Goal: Task Accomplishment & Management: Use online tool/utility

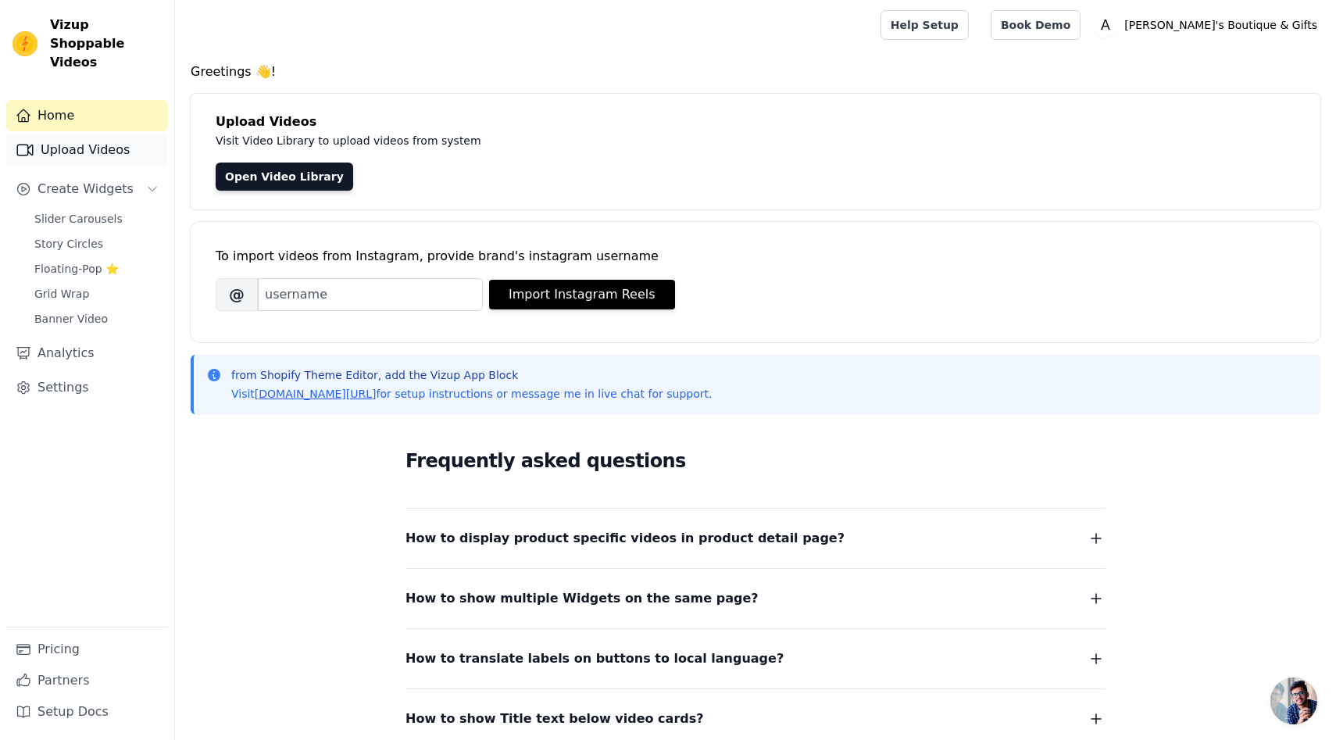
click at [112, 134] on link "Upload Videos" at bounding box center [87, 149] width 162 height 31
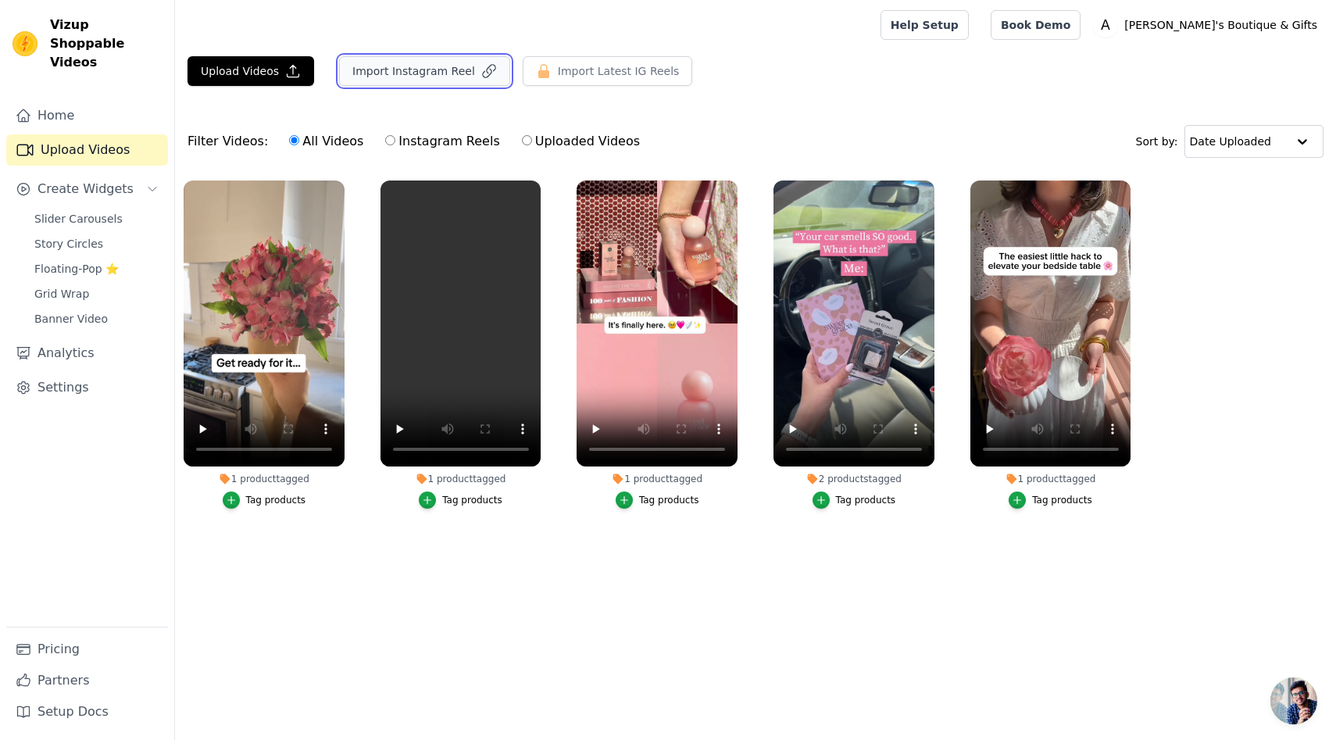
click at [411, 76] on button "Import Instagram Reel" at bounding box center [424, 71] width 171 height 30
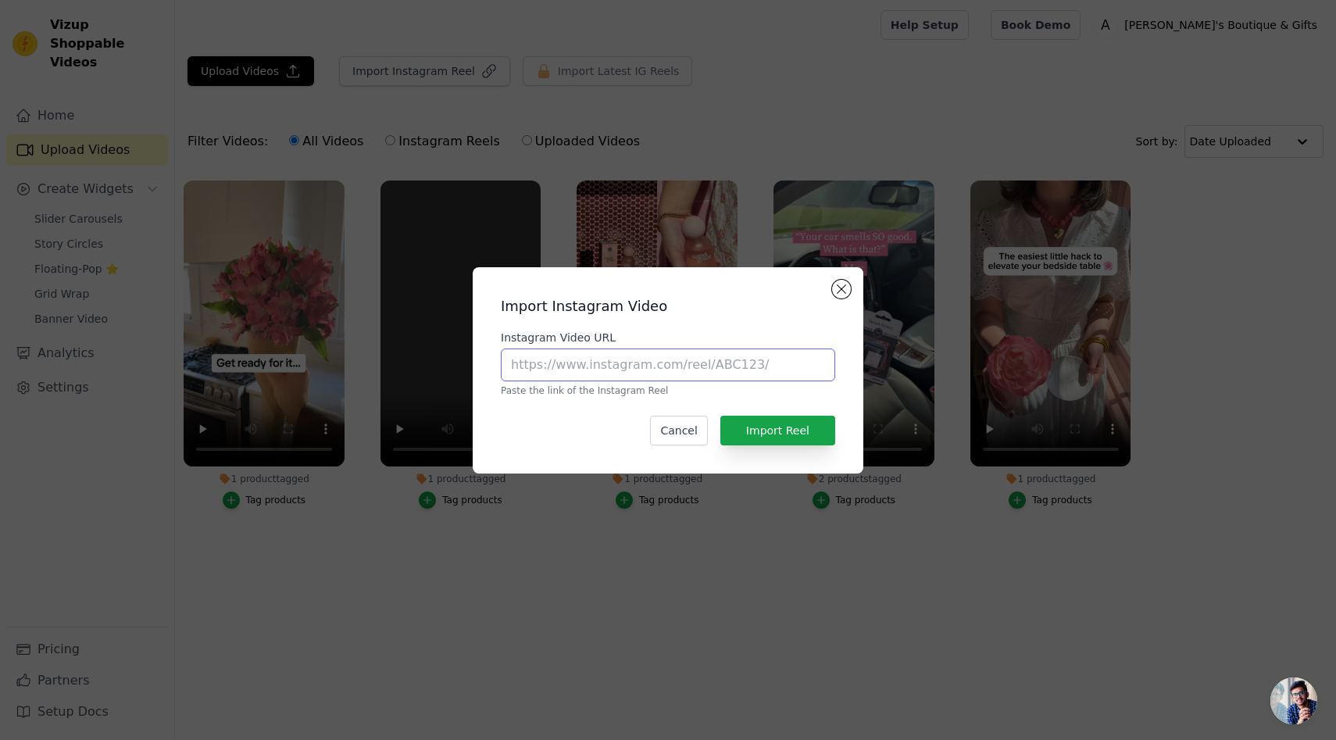
click at [562, 372] on input "Instagram Video URL" at bounding box center [668, 364] width 334 height 33
paste input "[URL][DOMAIN_NAME]"
type input "[URL][DOMAIN_NAME]"
click at [752, 422] on button "Import Reel" at bounding box center [777, 431] width 115 height 30
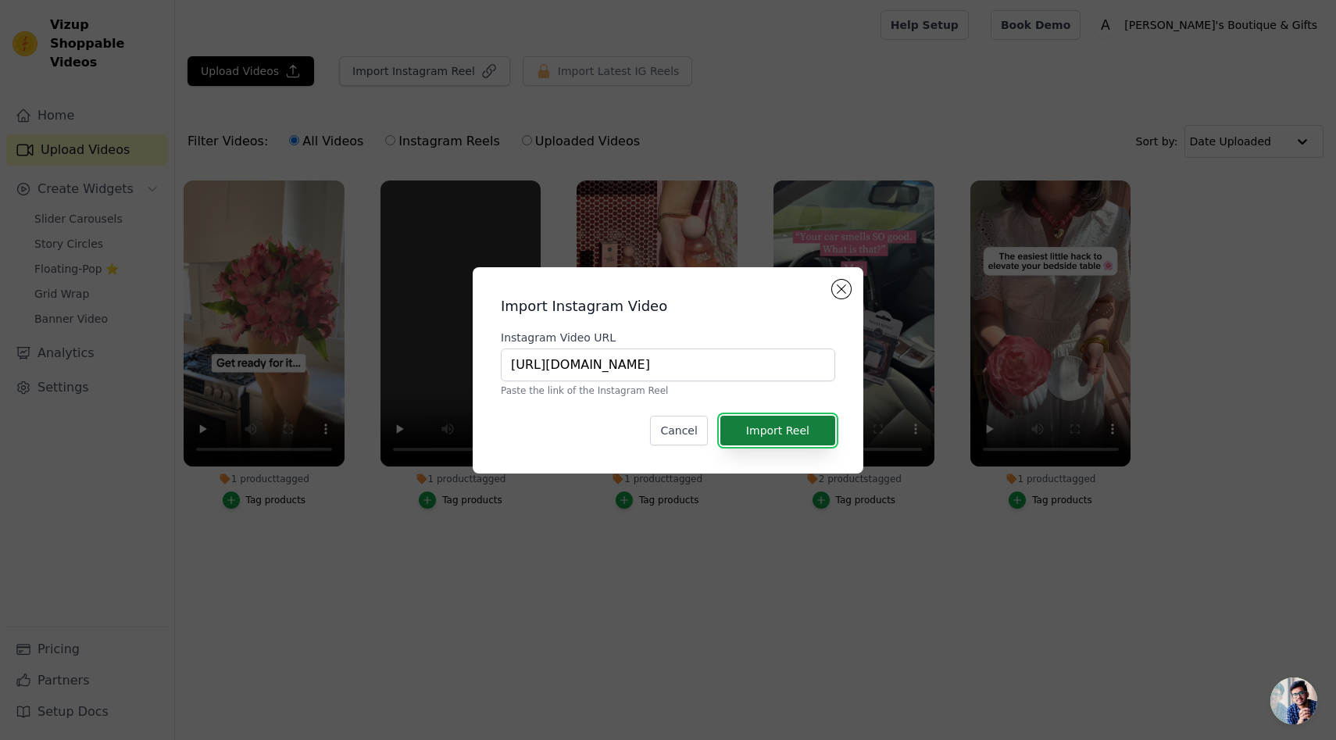
scroll to position [0, 0]
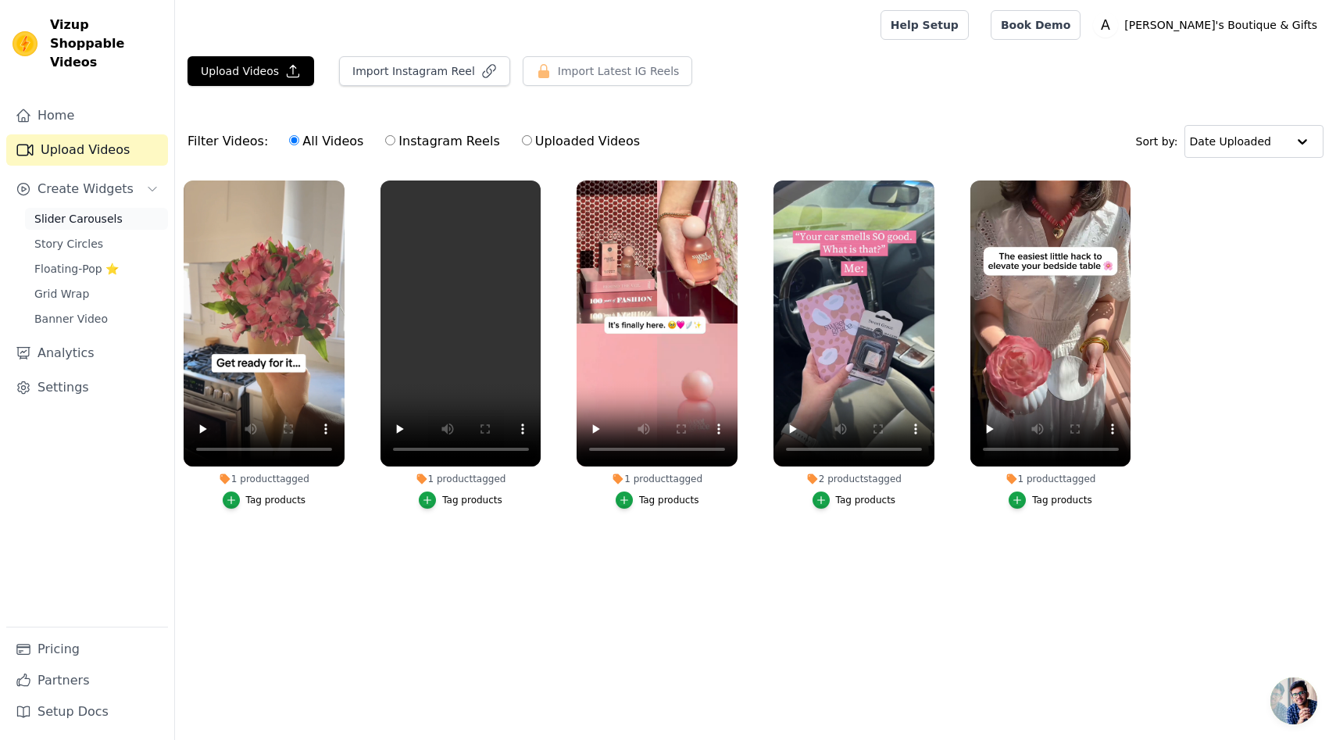
click at [97, 211] on span "Slider Carousels" at bounding box center [78, 219] width 88 height 16
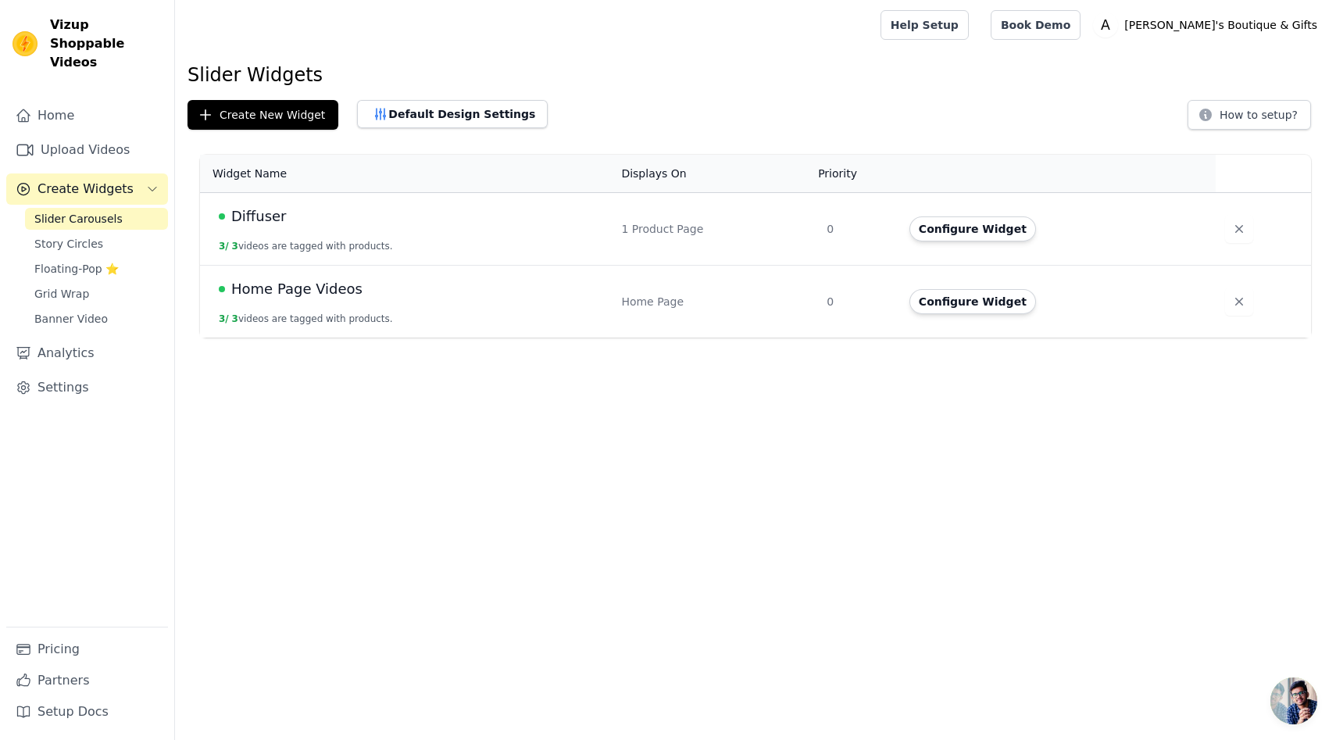
click at [433, 295] on div "Home Page Videos" at bounding box center [411, 289] width 384 height 22
click at [280, 291] on span "Home Page Videos" at bounding box center [296, 289] width 131 height 22
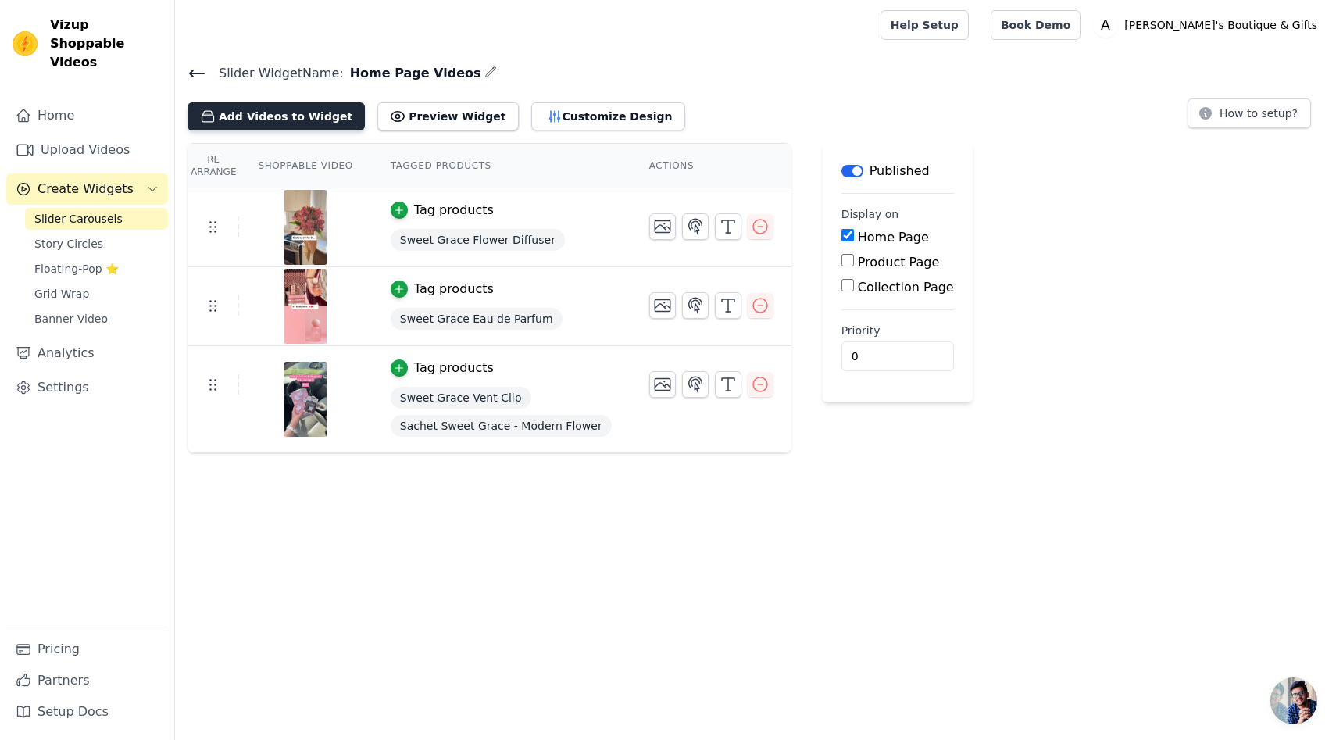
click at [314, 112] on button "Add Videos to Widget" at bounding box center [275, 116] width 177 height 28
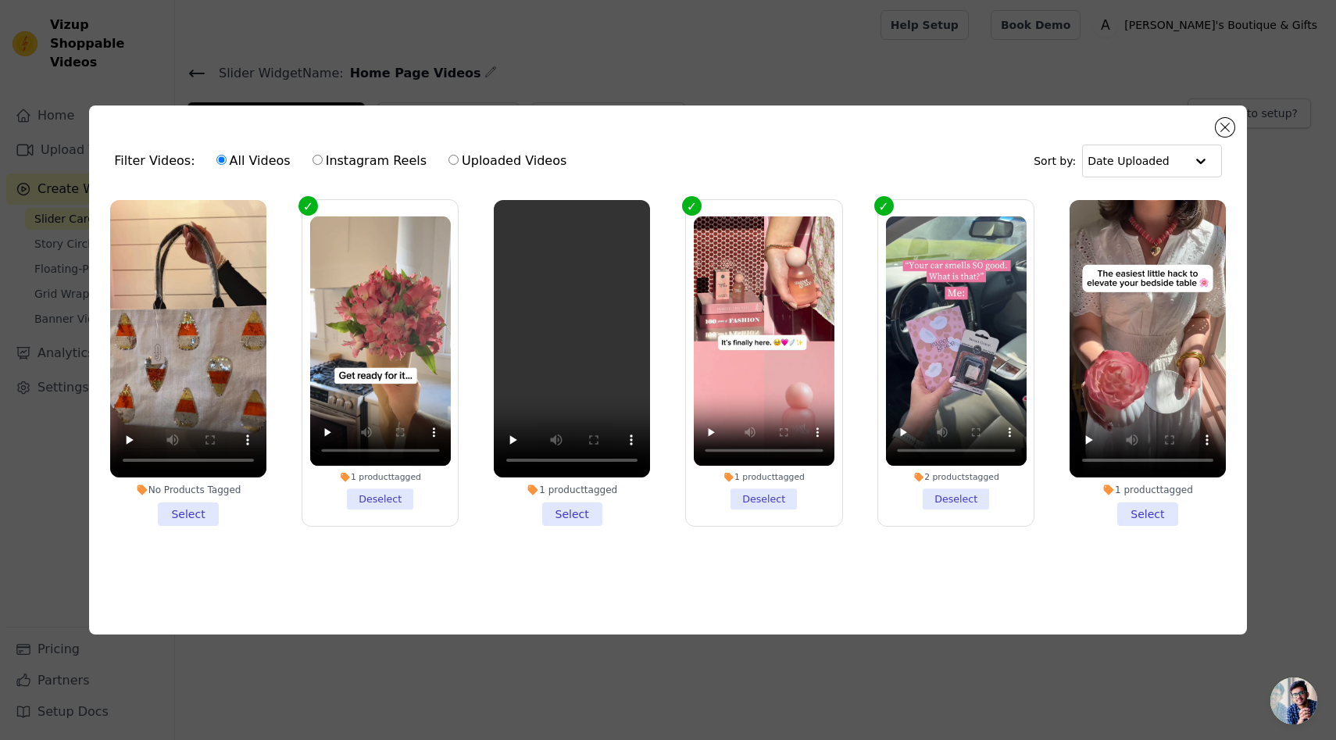
click at [180, 512] on li "No Products Tagged Select" at bounding box center [188, 363] width 156 height 326
click at [0, 0] on input "No Products Tagged Select" at bounding box center [0, 0] width 0 height 0
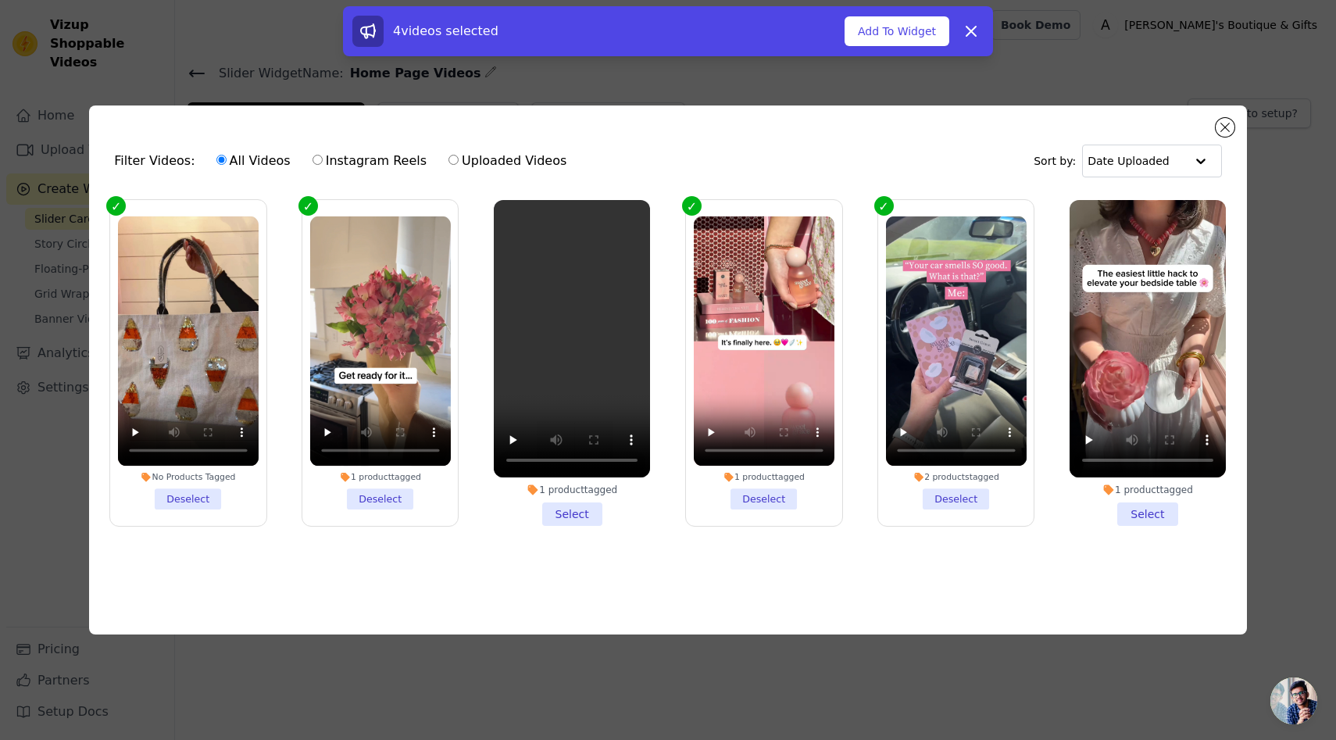
click at [174, 473] on div "No Products Tagged" at bounding box center [188, 476] width 141 height 11
click at [0, 0] on input "No Products Tagged Deselect" at bounding box center [0, 0] width 0 height 0
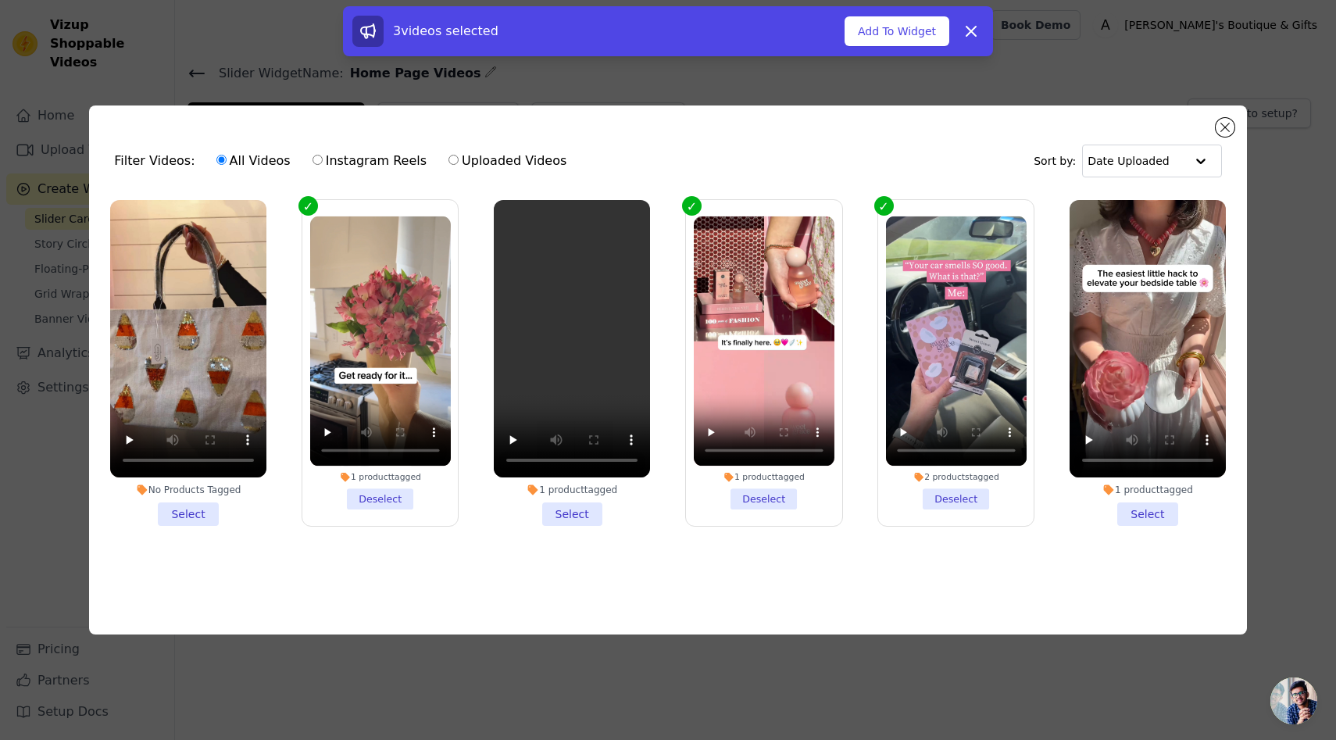
click at [177, 516] on li "No Products Tagged Select" at bounding box center [188, 363] width 156 height 326
click at [0, 0] on input "No Products Tagged Select" at bounding box center [0, 0] width 0 height 0
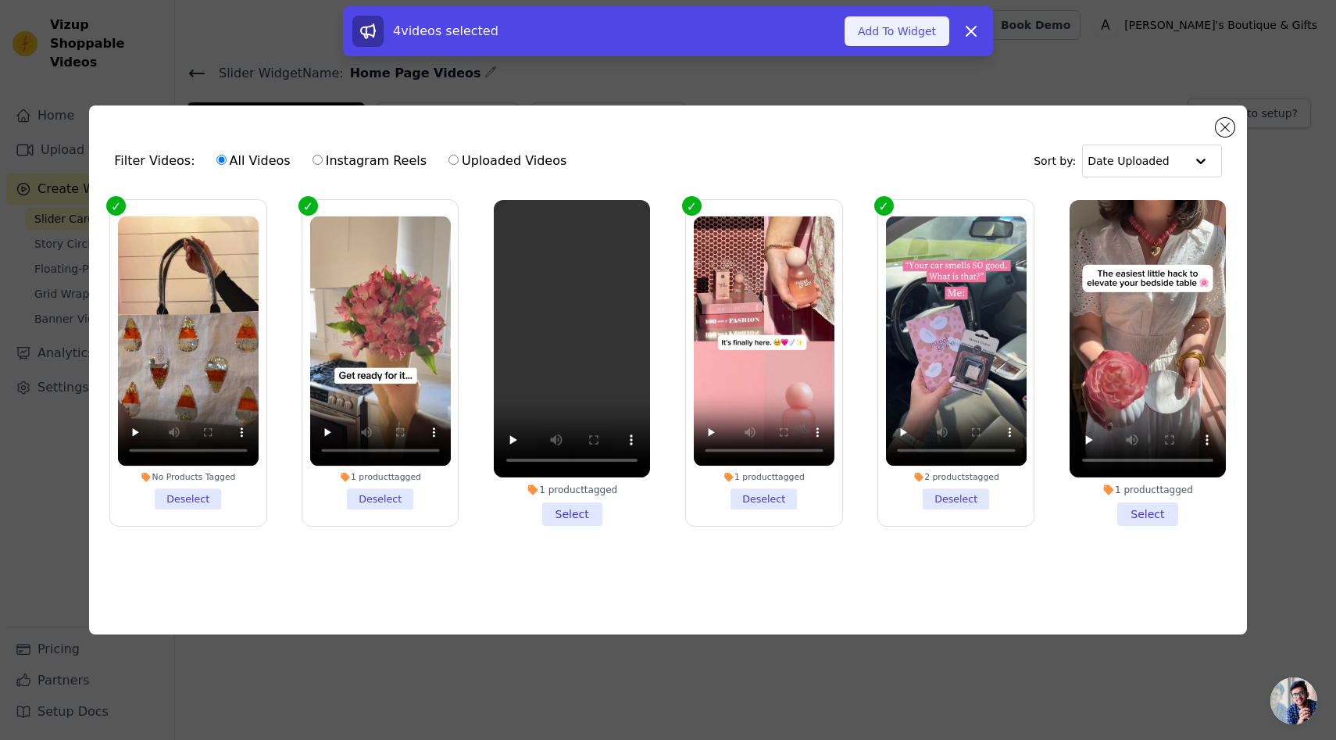
click at [894, 34] on button "Add To Widget" at bounding box center [896, 31] width 105 height 30
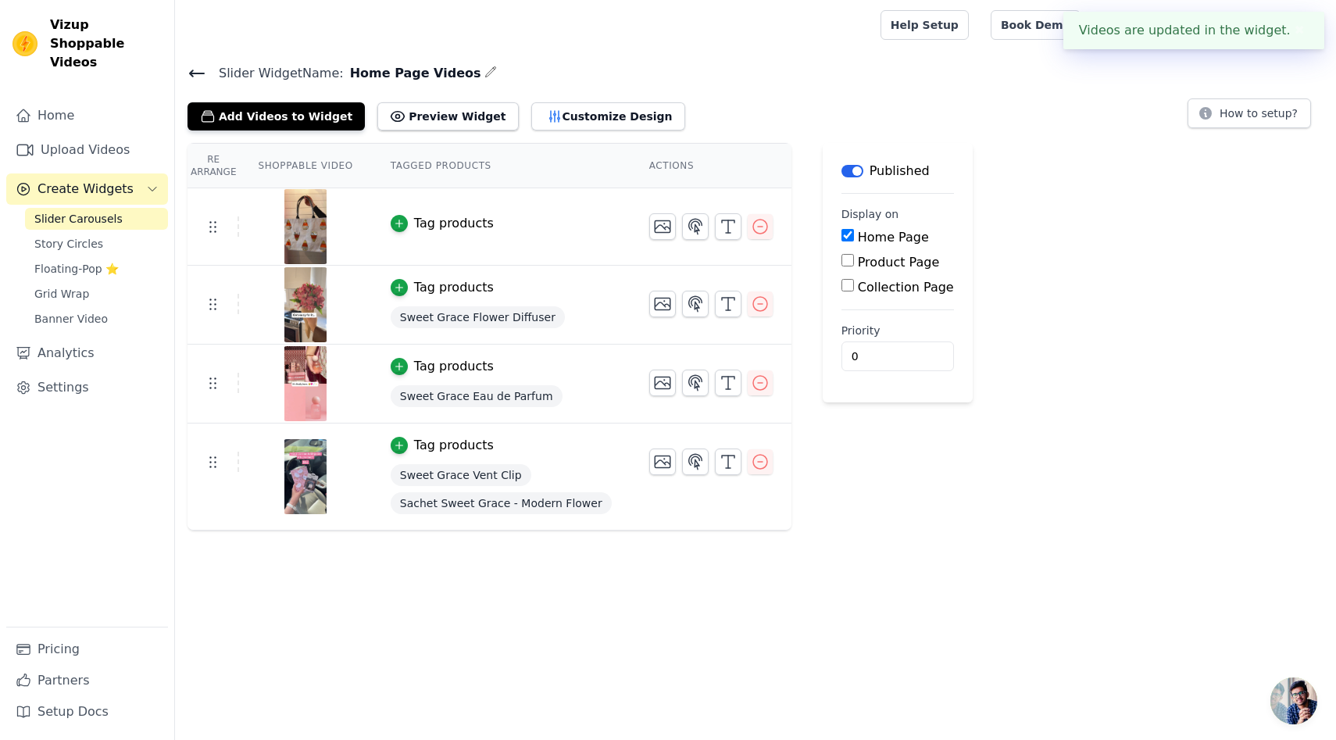
click at [442, 220] on div "Tag products" at bounding box center [454, 223] width 80 height 19
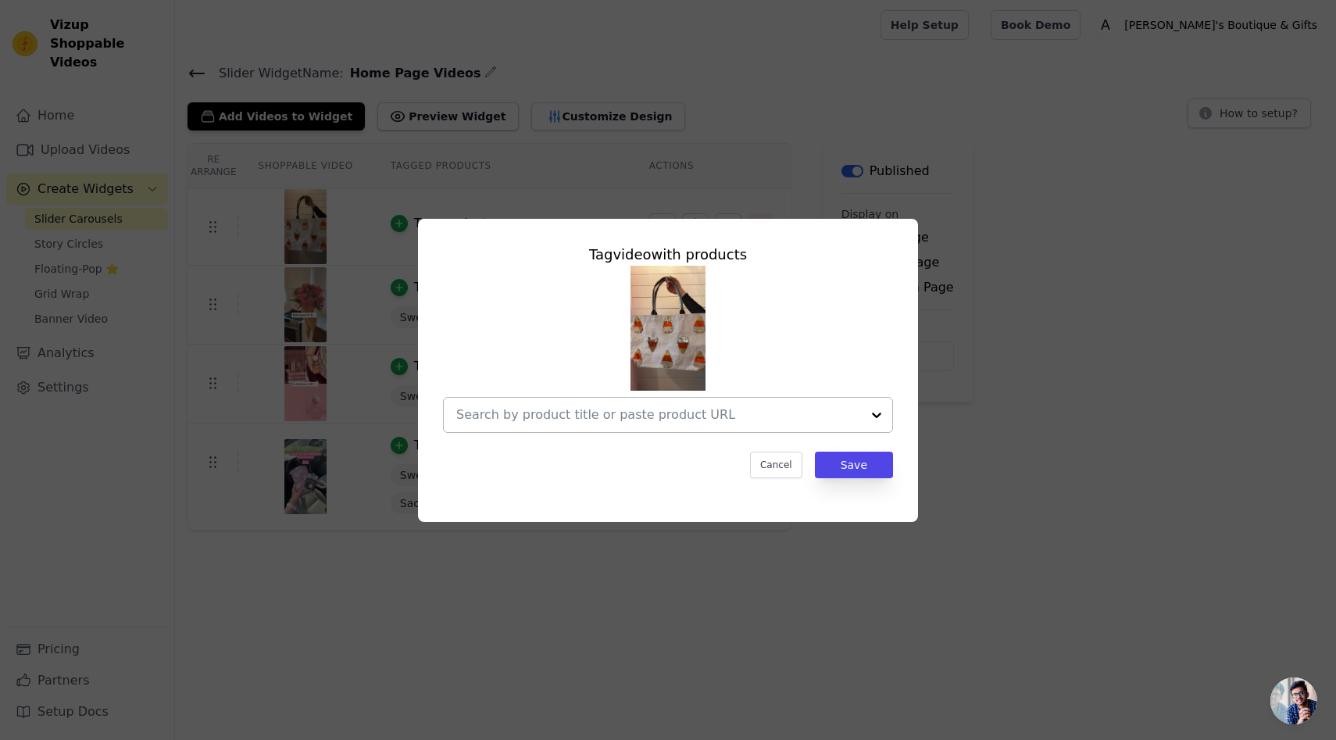
click at [619, 416] on input "text" at bounding box center [658, 414] width 405 height 19
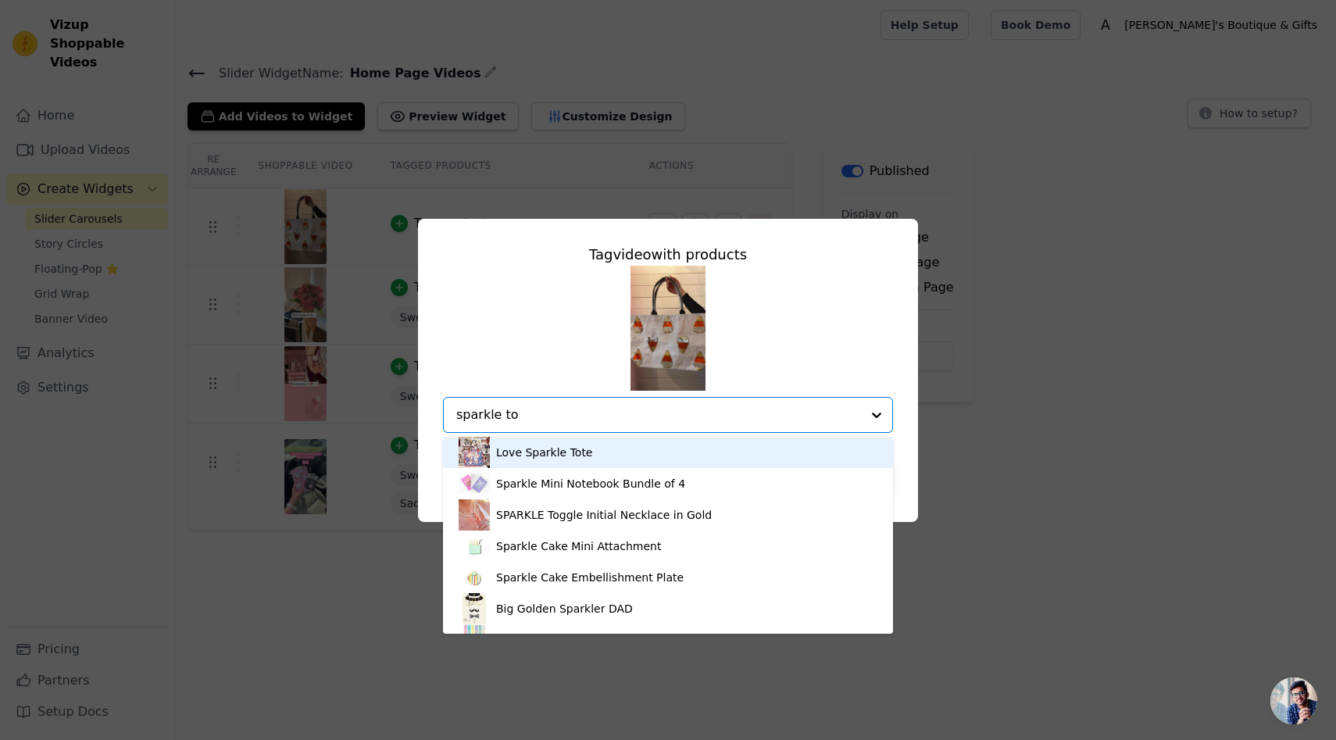
type input "sparkle tot"
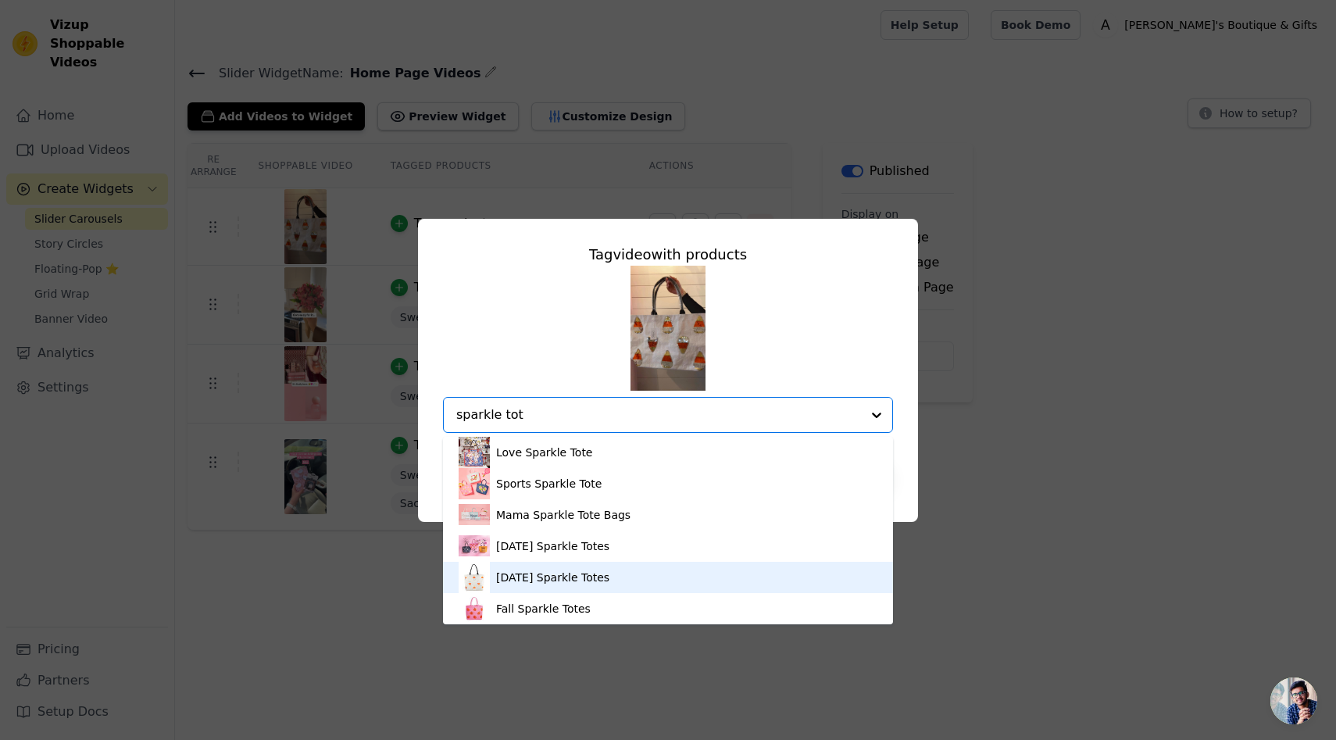
click at [548, 569] on div "Halloween Sparkle Totes" at bounding box center [552, 577] width 113 height 16
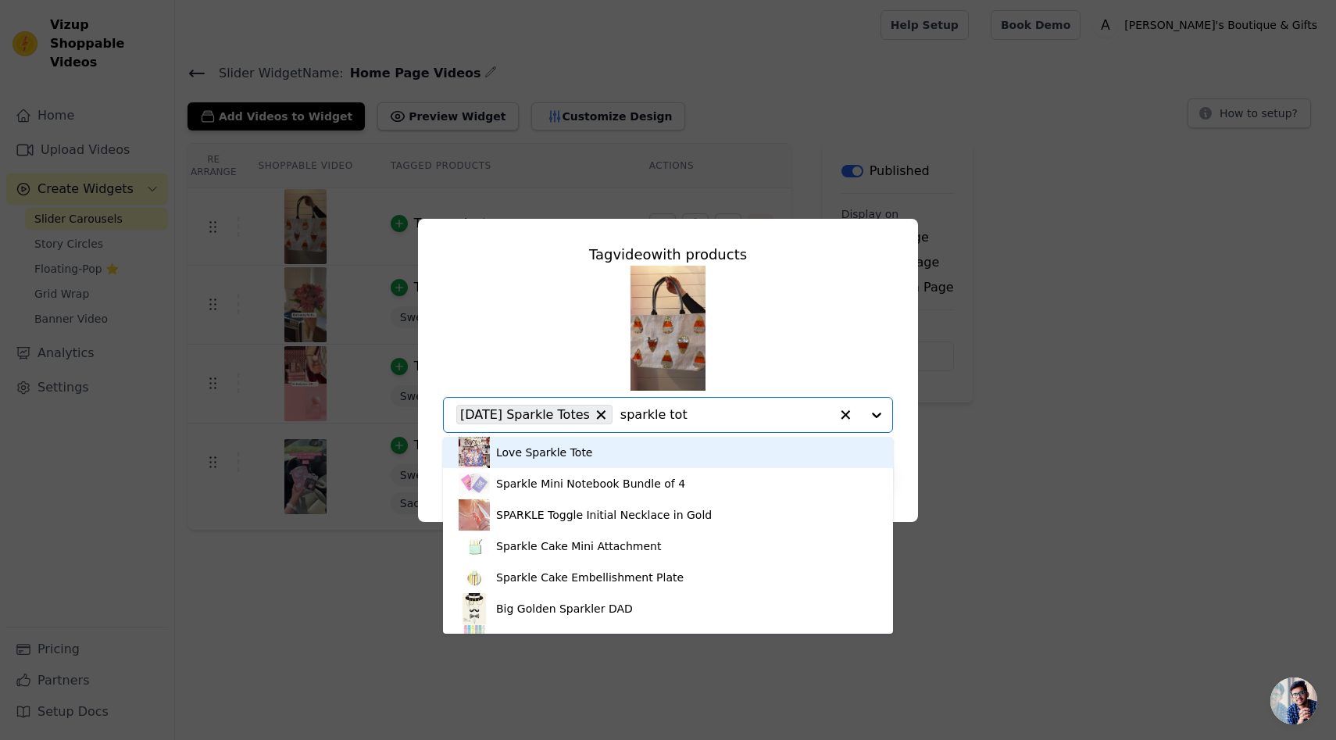
type input "sparkle tote"
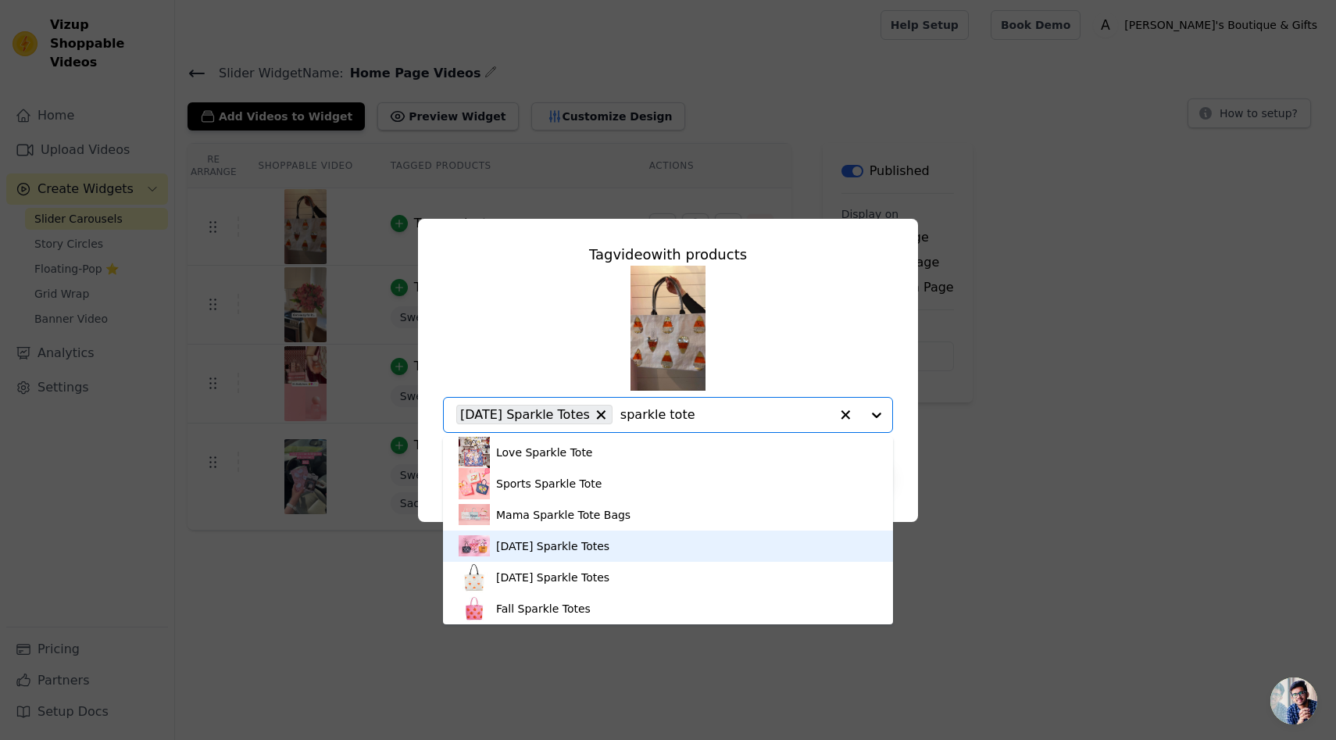
click at [533, 550] on div "Halloween Sparkle Totes" at bounding box center [552, 546] width 113 height 16
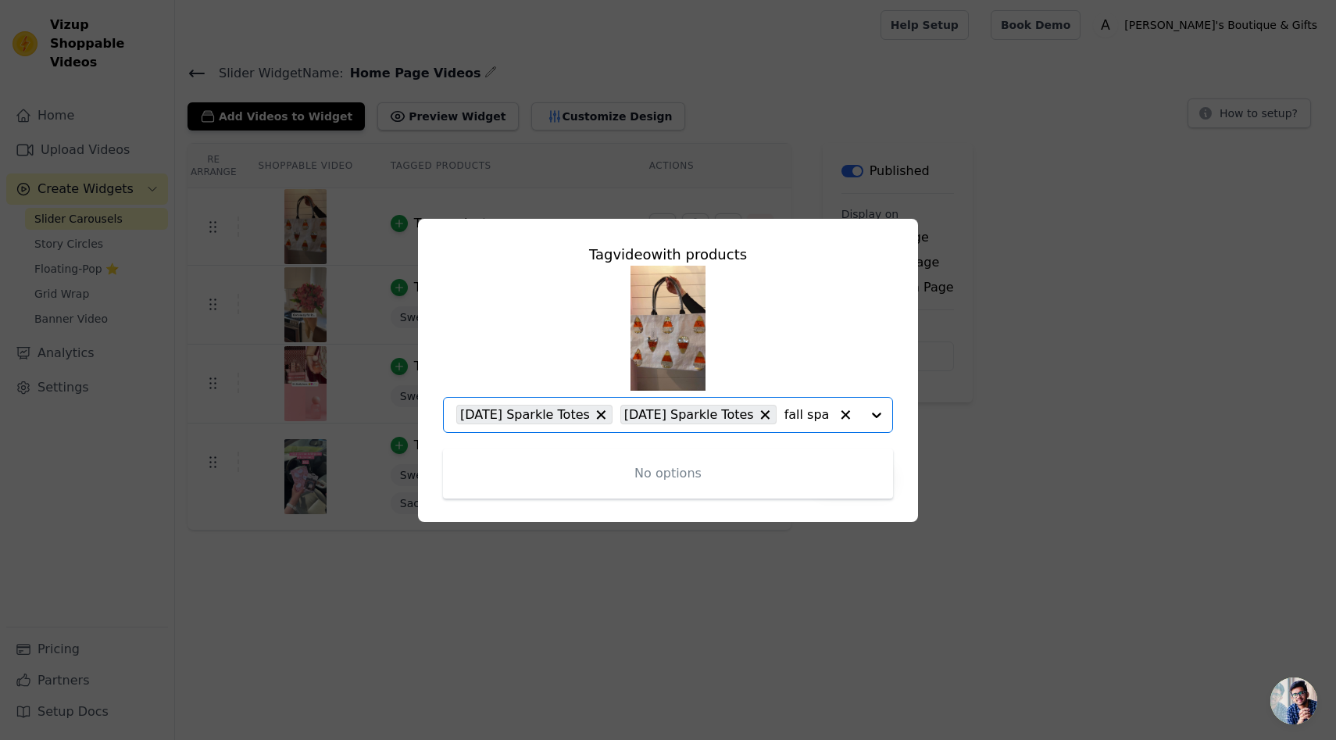
type input "fall spar"
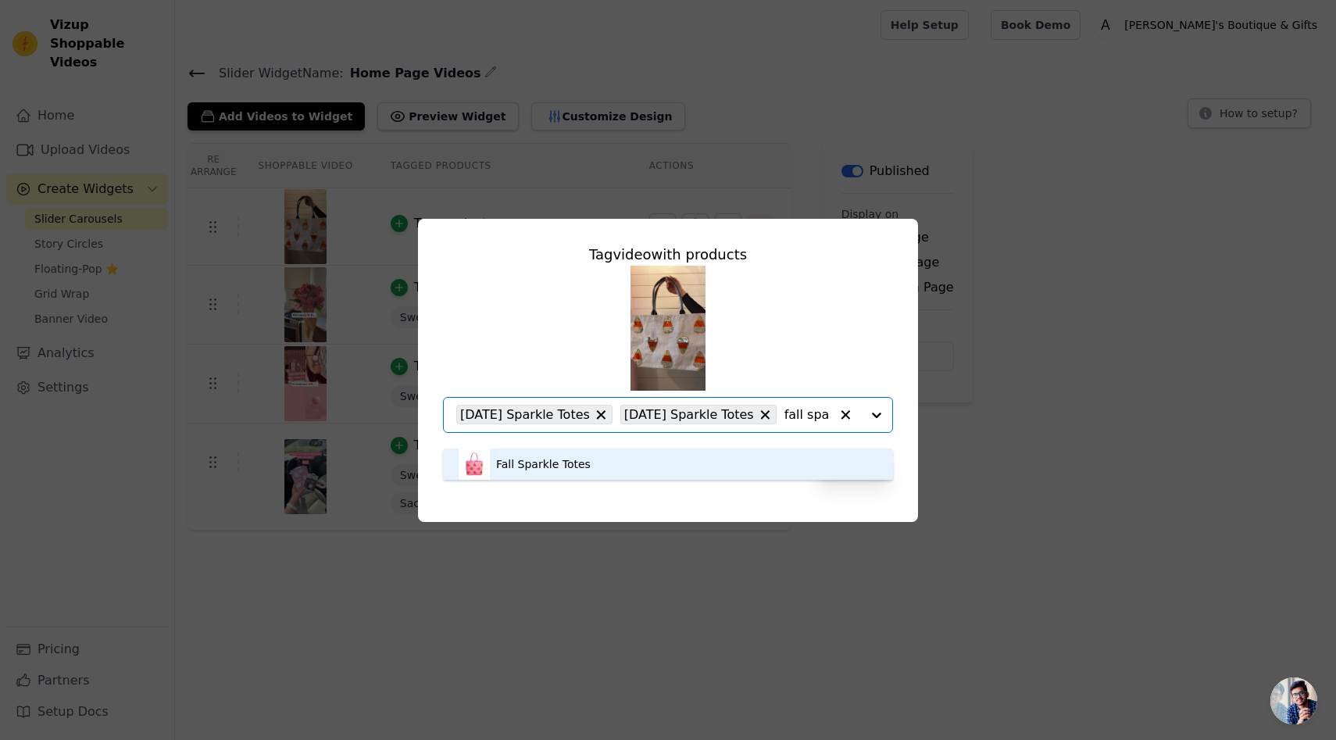
click at [592, 462] on div "Fall Sparkle Totes" at bounding box center [668, 463] width 419 height 31
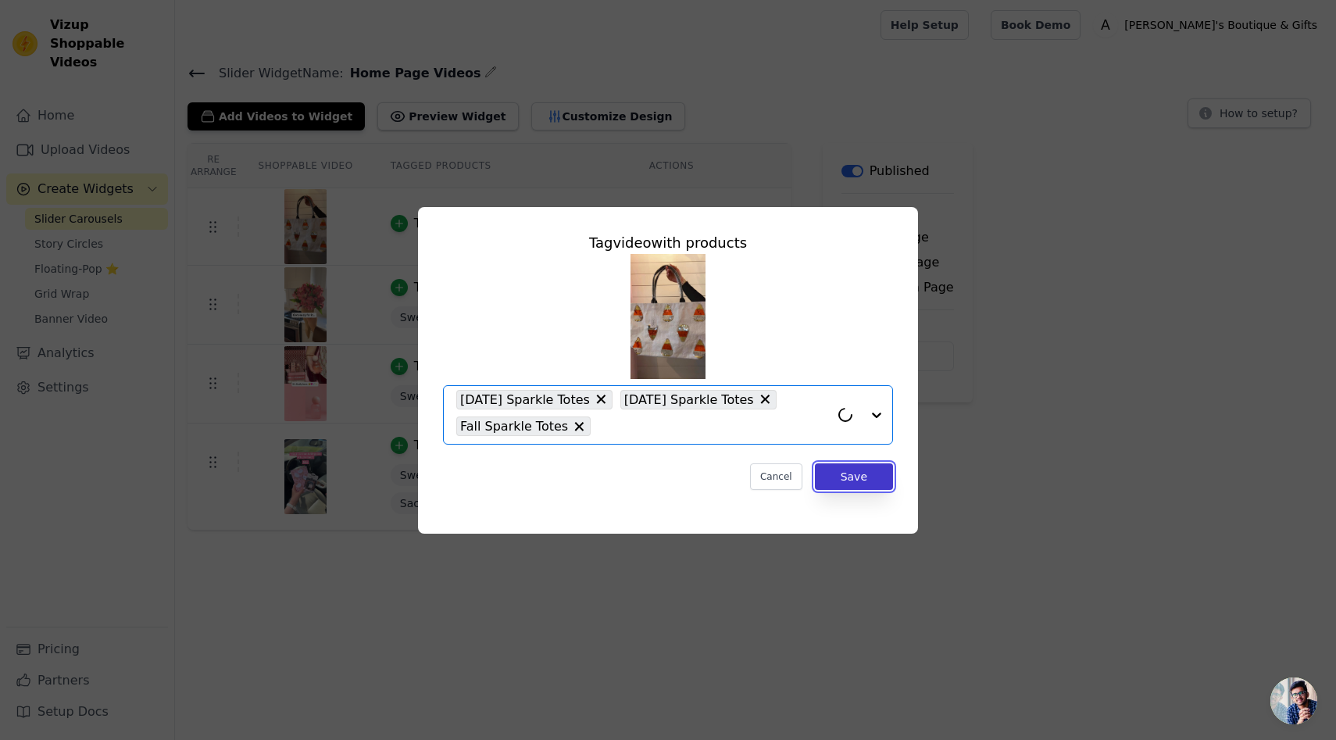
click at [858, 477] on button "Save" at bounding box center [854, 476] width 78 height 27
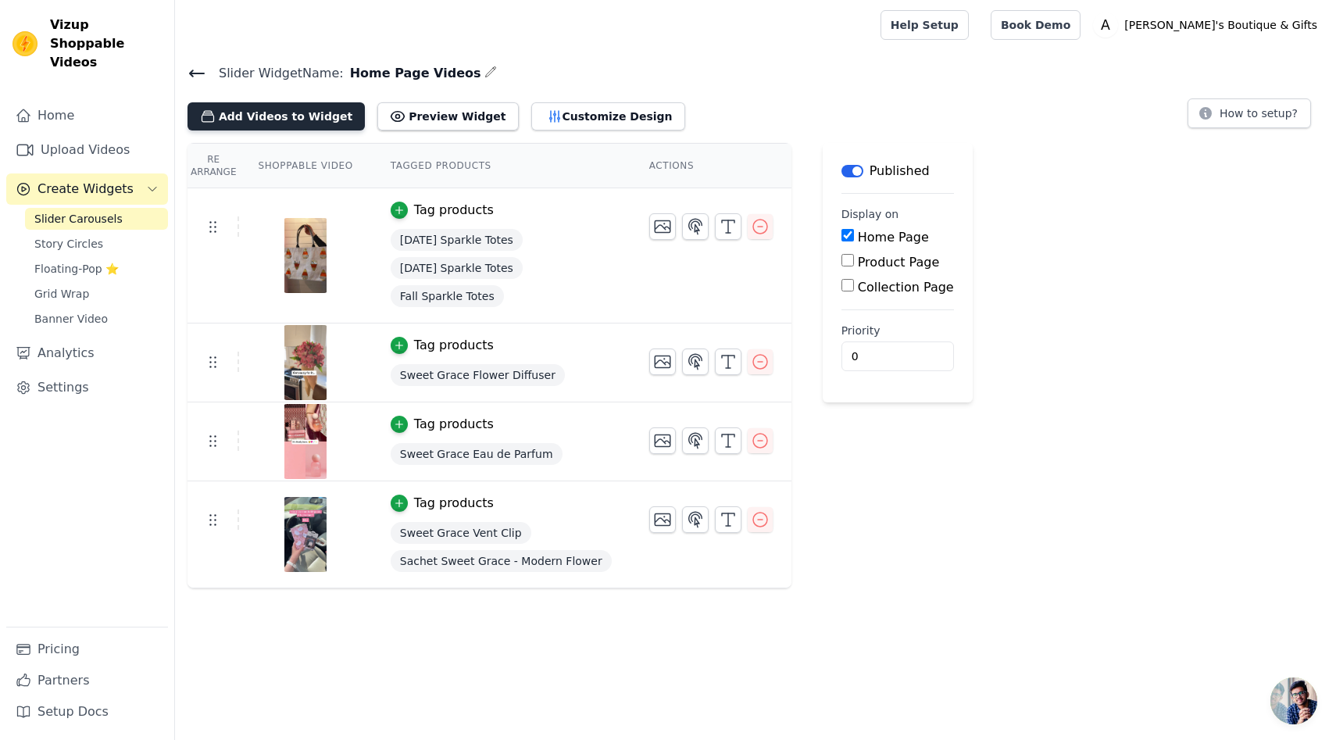
click at [294, 119] on button "Add Videos to Widget" at bounding box center [275, 116] width 177 height 28
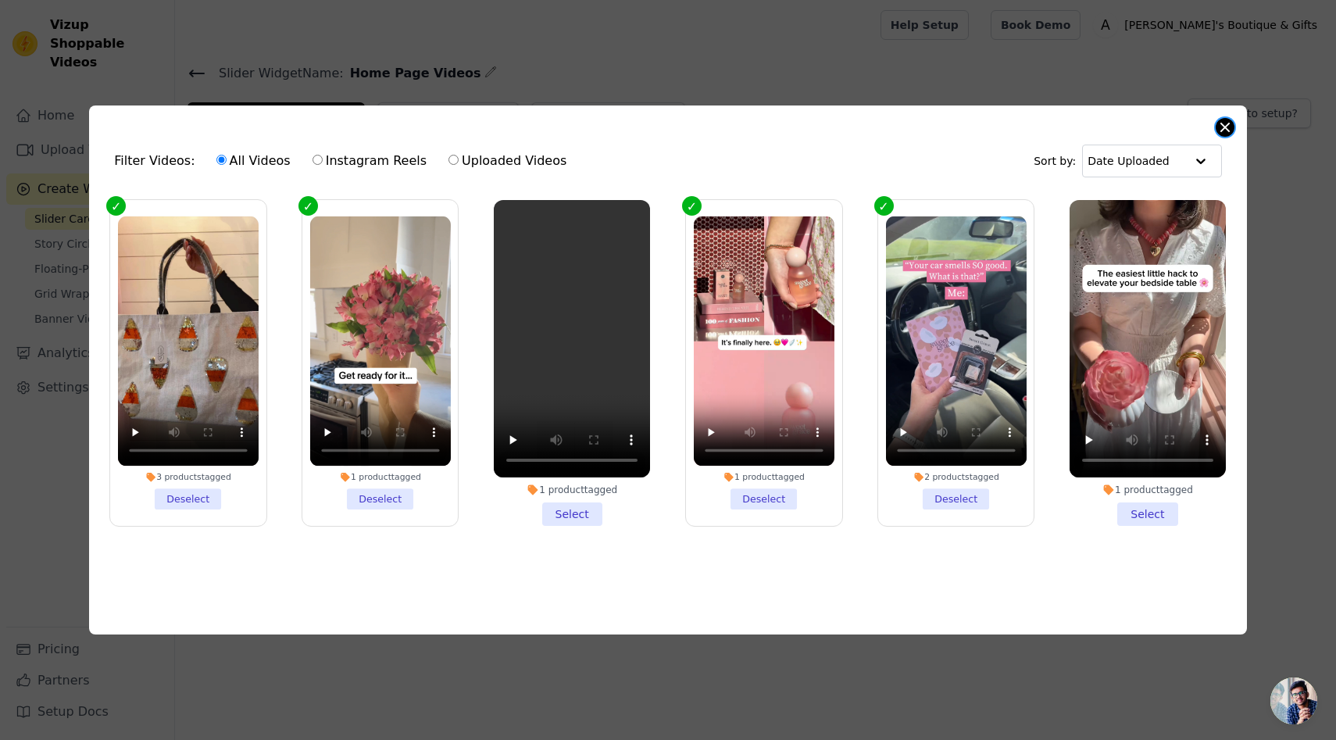
click at [1224, 133] on button "Close modal" at bounding box center [1225, 127] width 19 height 19
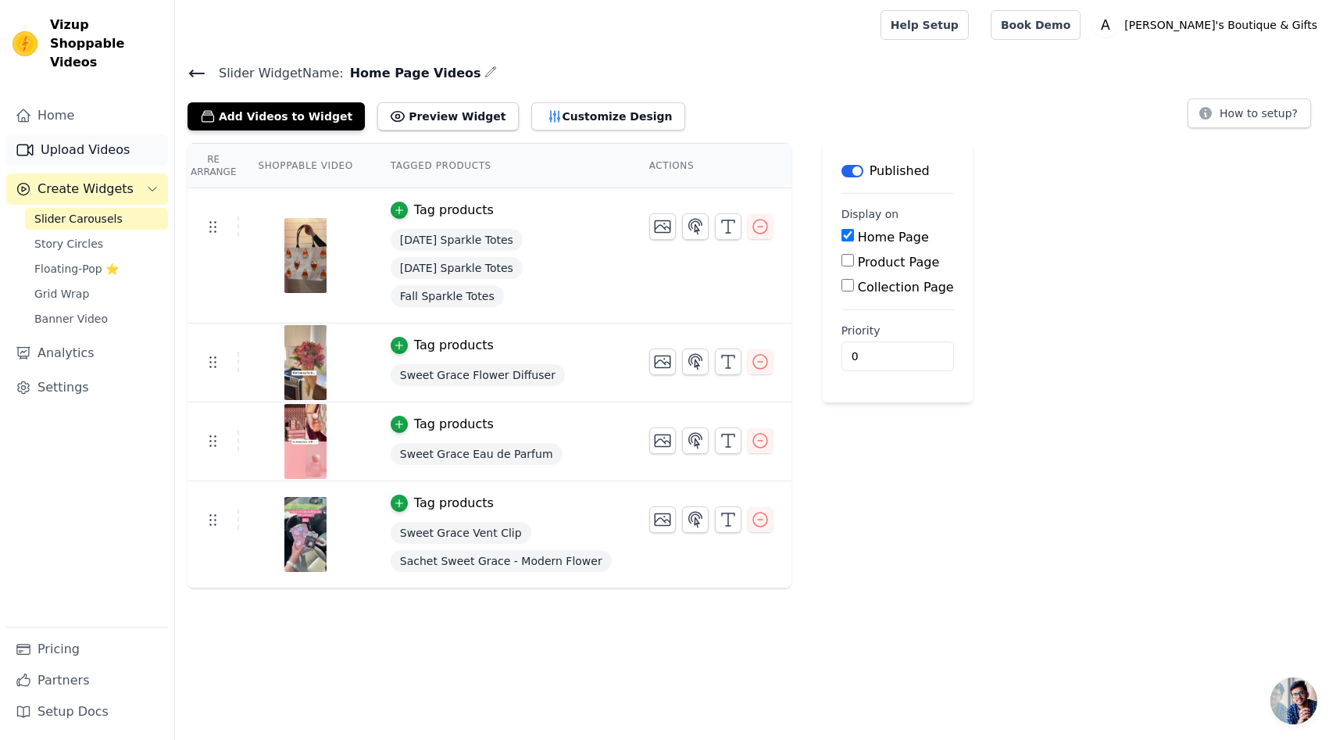
click at [63, 134] on link "Upload Videos" at bounding box center [87, 149] width 162 height 31
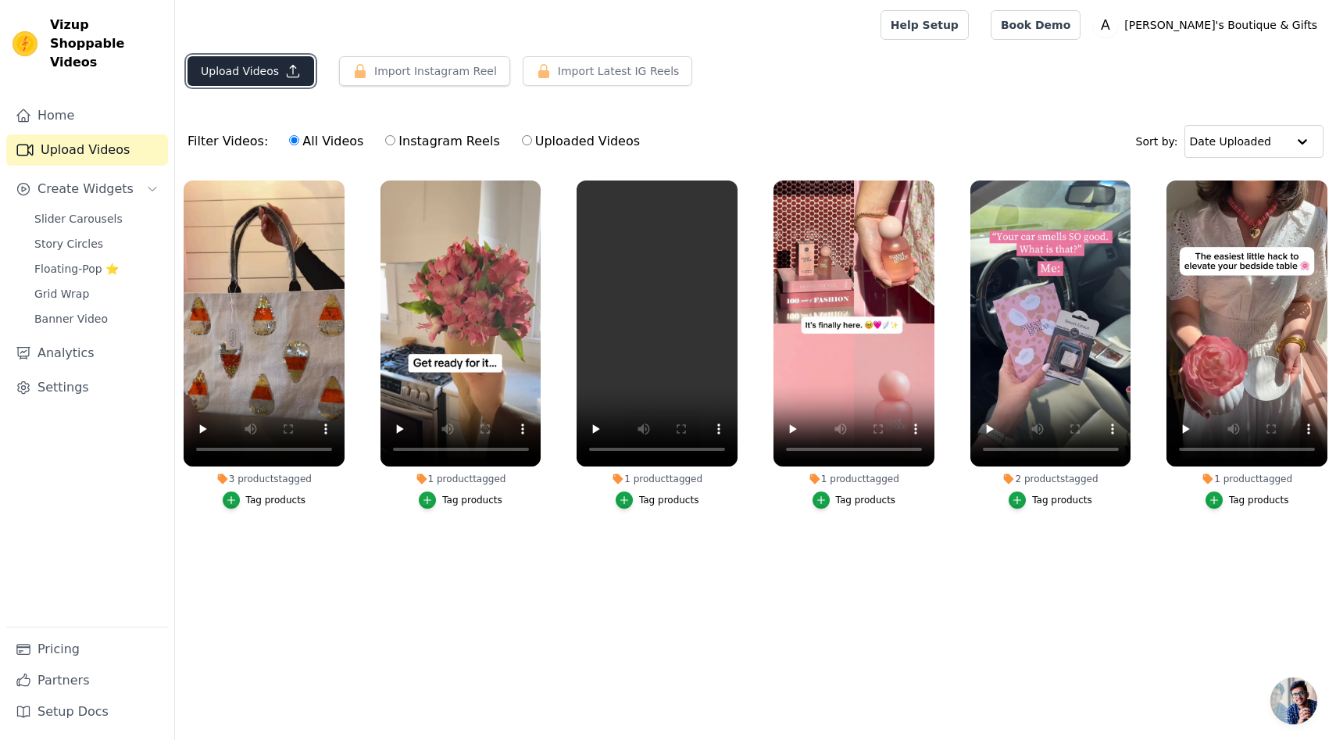
click at [266, 70] on button "Upload Videos" at bounding box center [250, 71] width 127 height 30
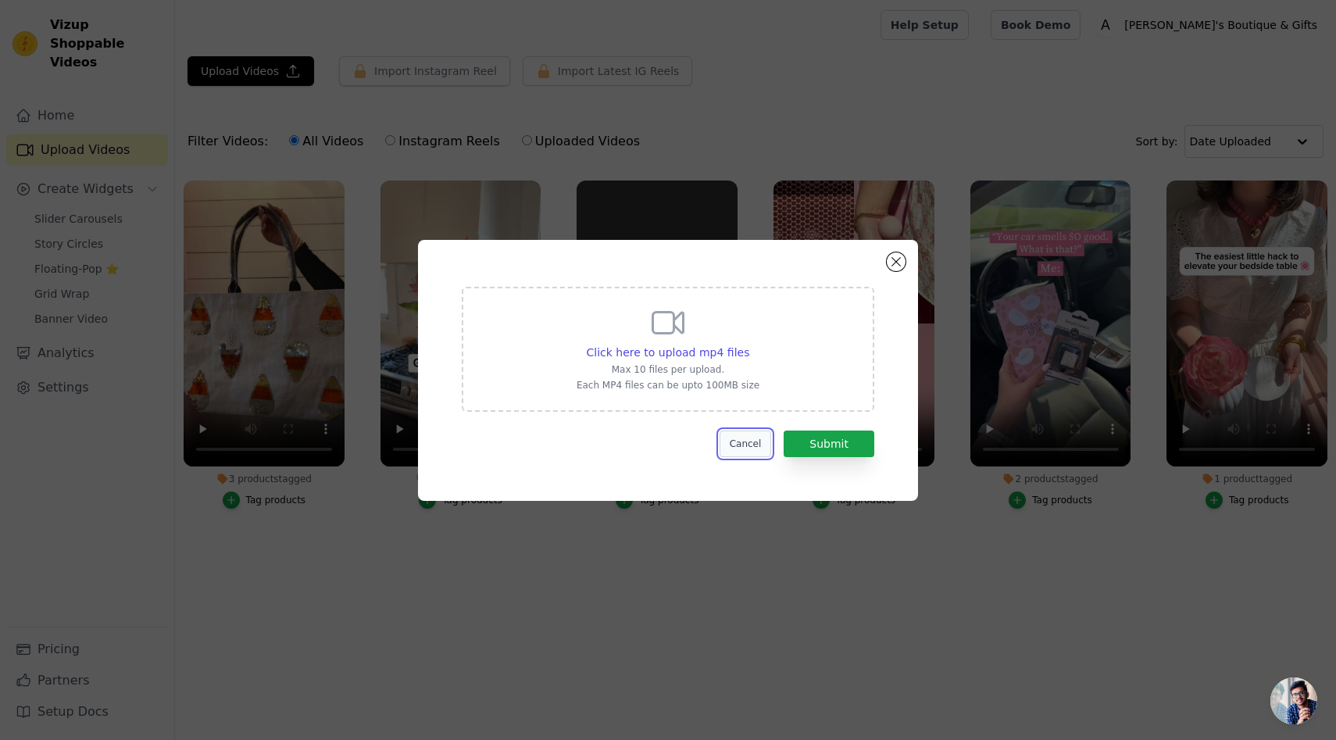
click at [746, 452] on button "Cancel" at bounding box center [745, 443] width 52 height 27
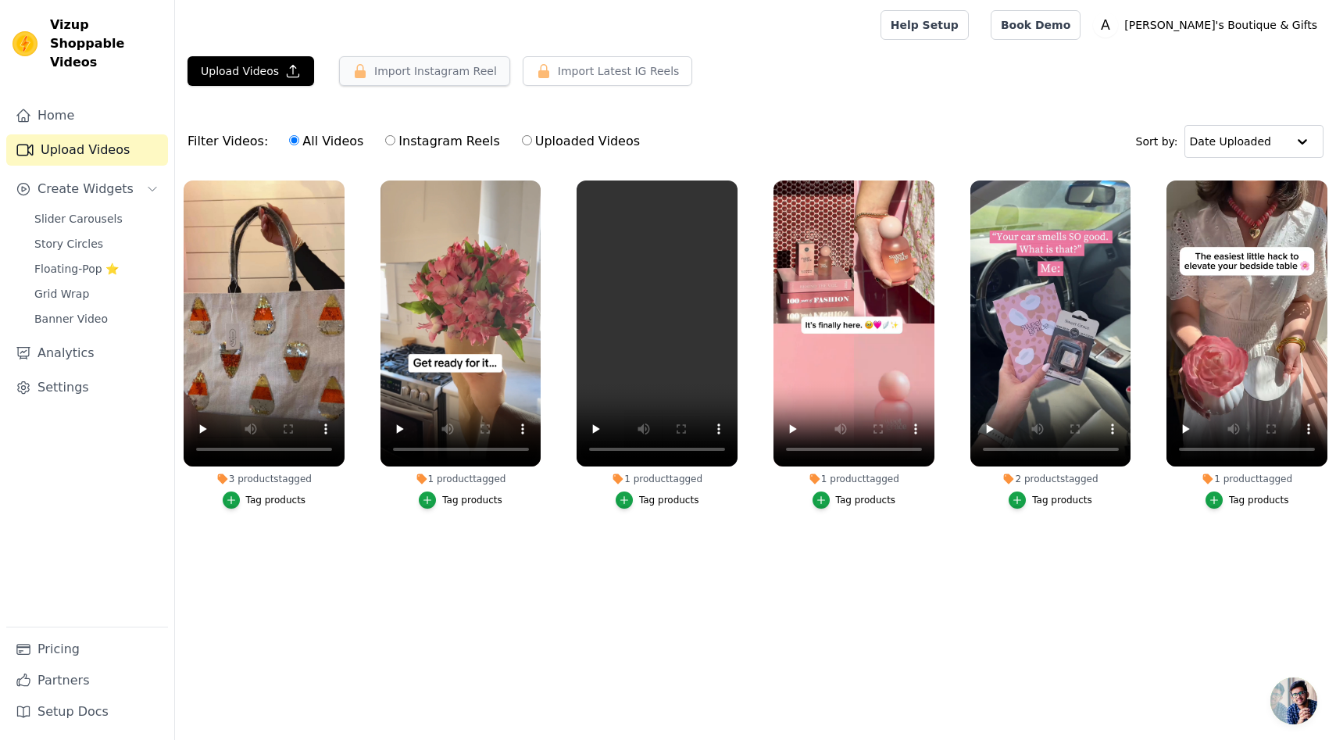
click at [410, 60] on button "Import Instagram Reel" at bounding box center [424, 71] width 171 height 30
click at [406, 73] on button "Import Instagram Reel" at bounding box center [424, 71] width 171 height 30
click at [453, 71] on button "Import Instagram Reel" at bounding box center [424, 71] width 171 height 30
click at [63, 100] on link "Home" at bounding box center [87, 115] width 162 height 31
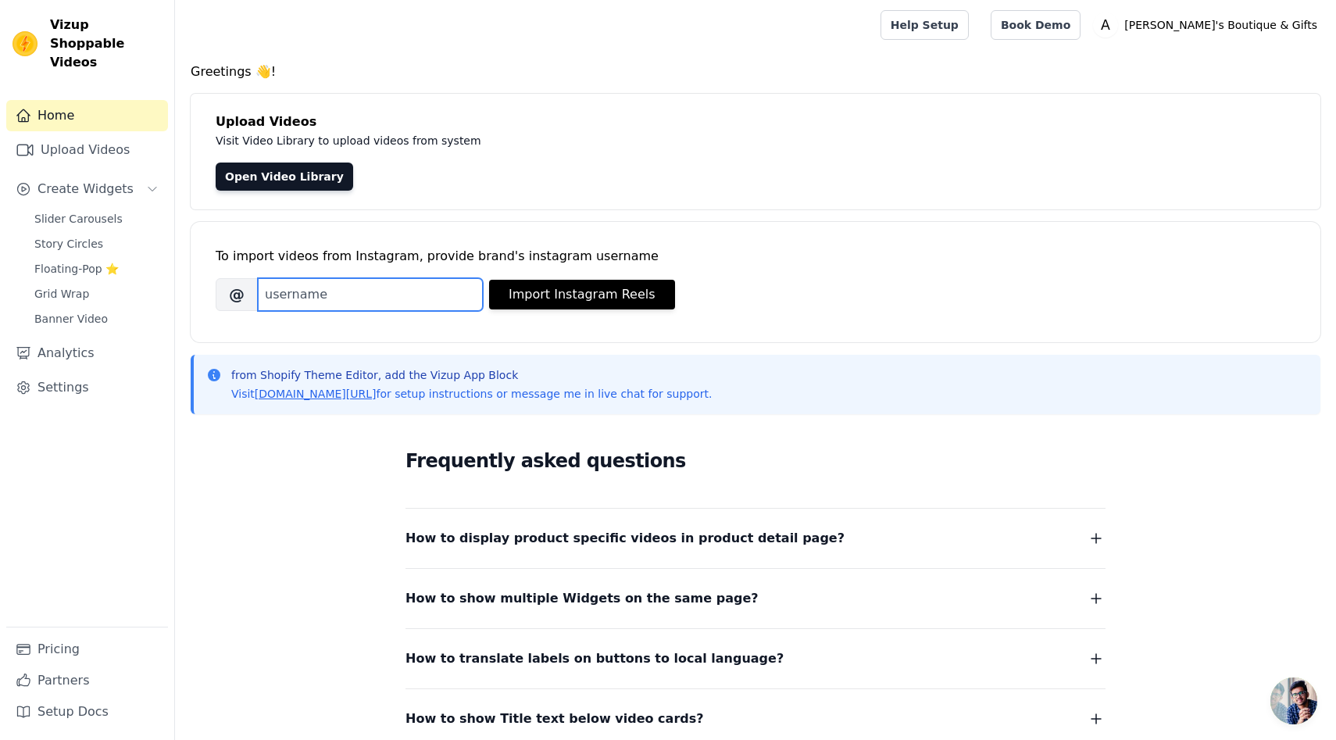
click at [319, 299] on input "Brand's Instagram Username" at bounding box center [370, 294] width 225 height 33
type input "shopadelynes"
click at [555, 288] on button "Import Instagram Reels" at bounding box center [582, 295] width 186 height 30
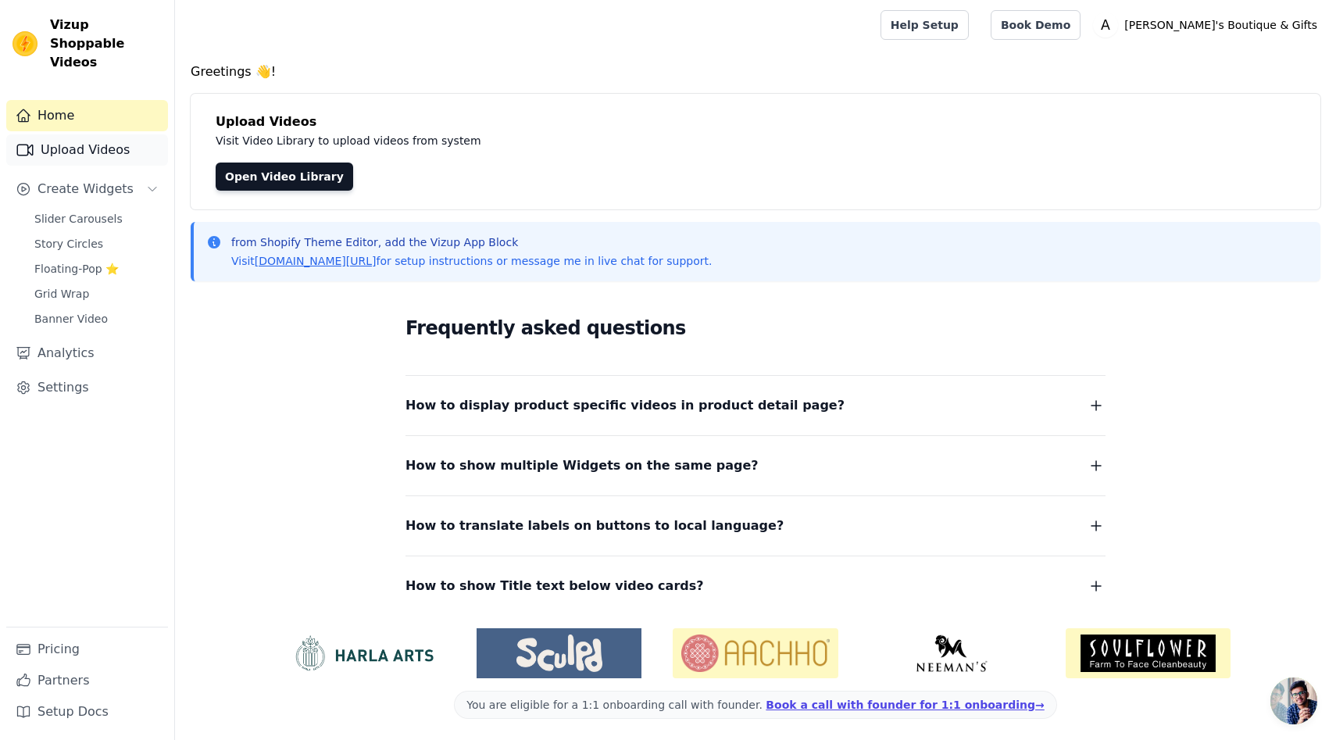
click at [74, 136] on link "Upload Videos" at bounding box center [87, 149] width 162 height 31
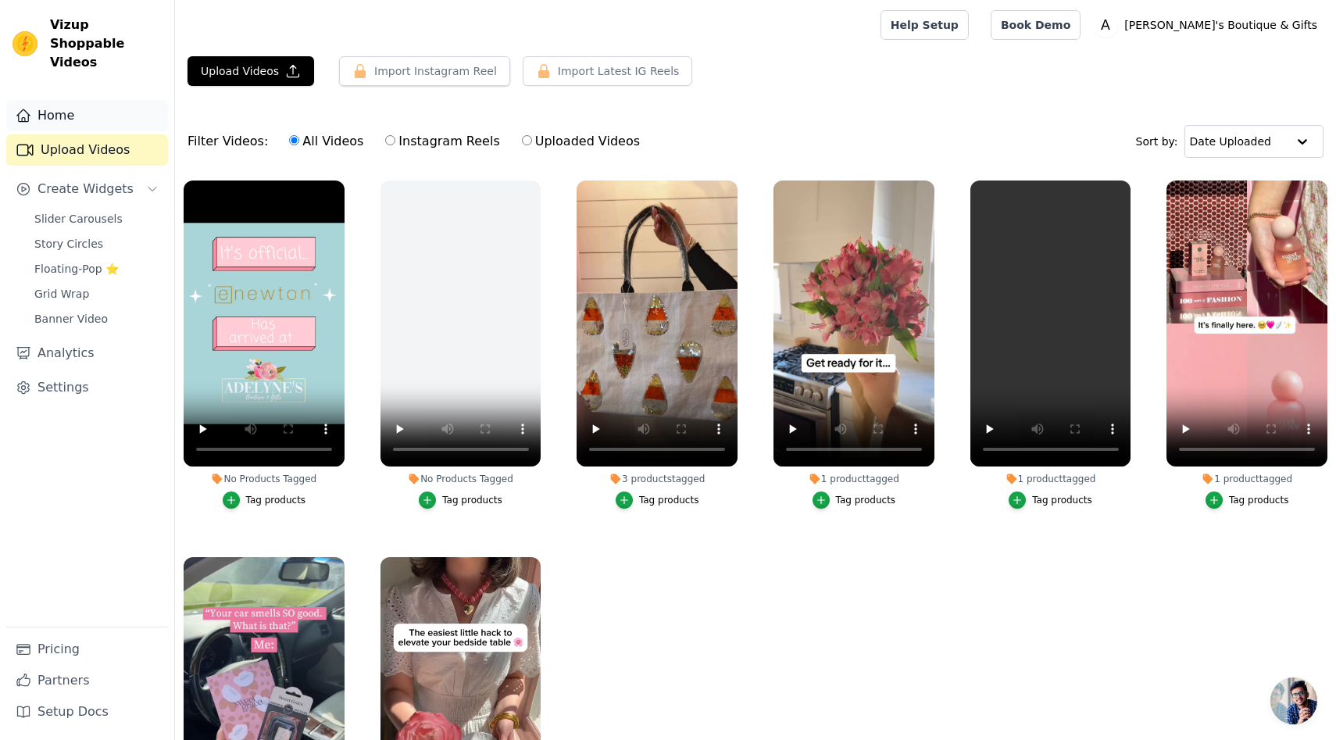
click at [72, 103] on link "Home" at bounding box center [87, 115] width 162 height 31
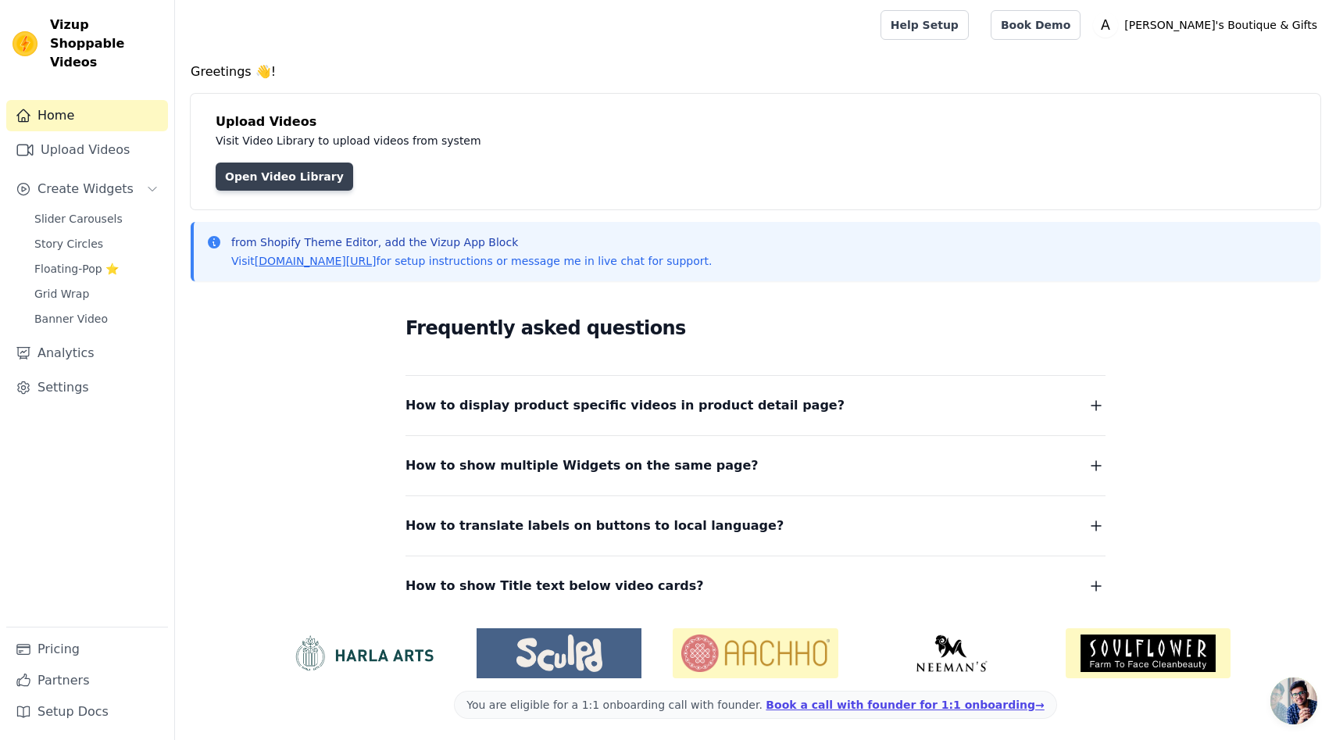
click at [308, 173] on link "Open Video Library" at bounding box center [284, 176] width 137 height 28
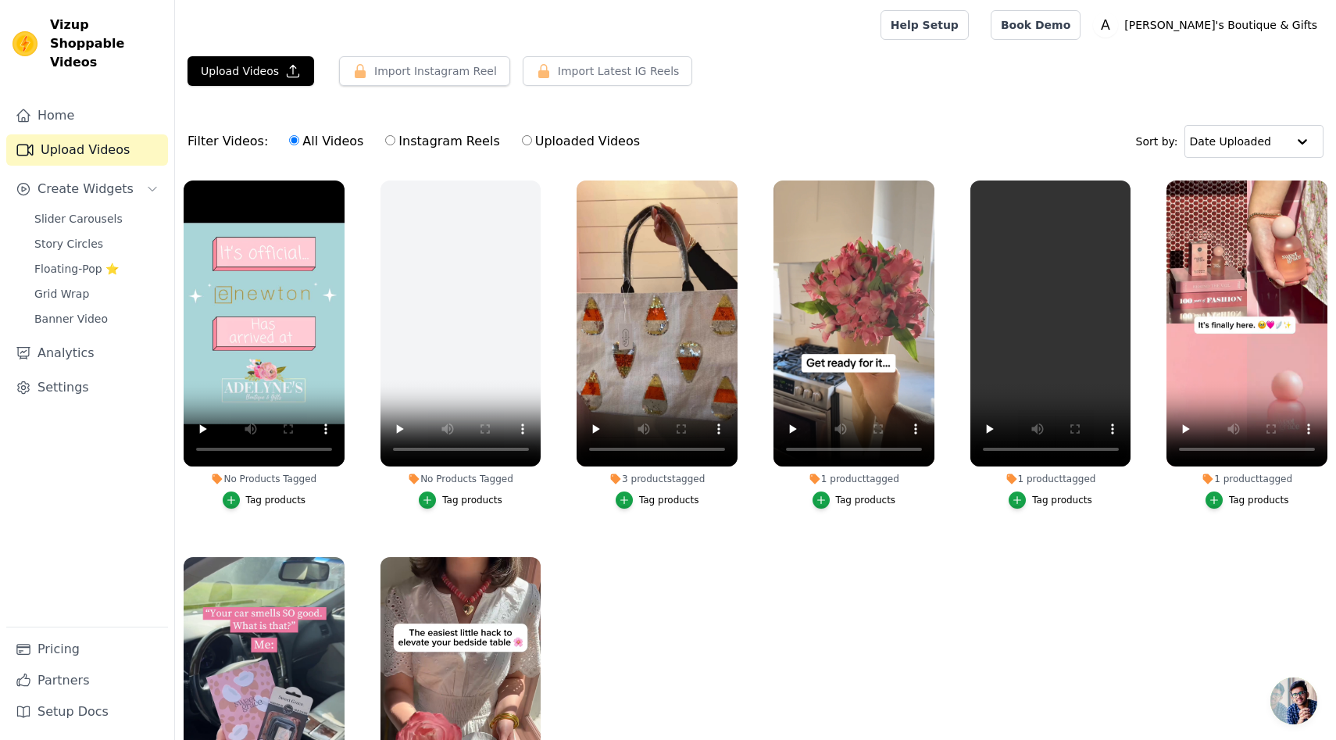
click at [267, 498] on div "Tag products" at bounding box center [276, 500] width 60 height 12
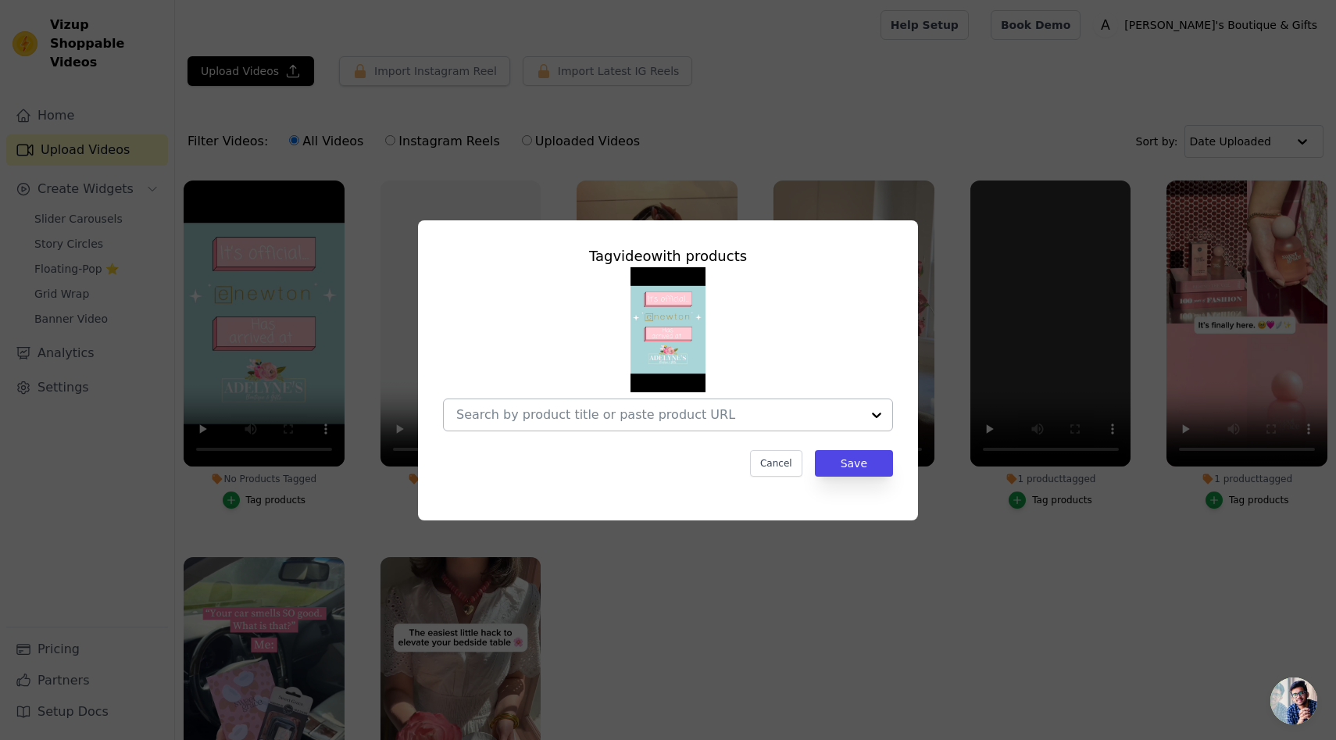
click at [609, 422] on div at bounding box center [658, 414] width 405 height 31
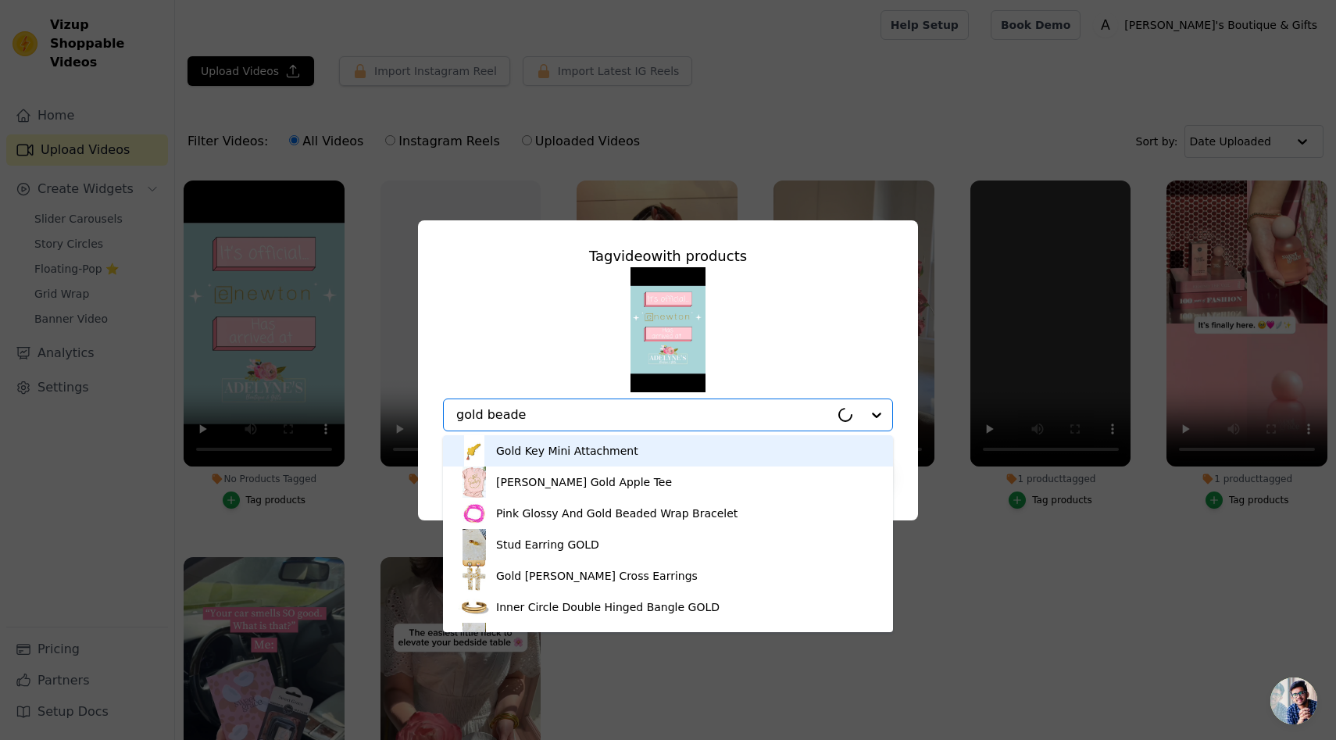
type input "gold beaded"
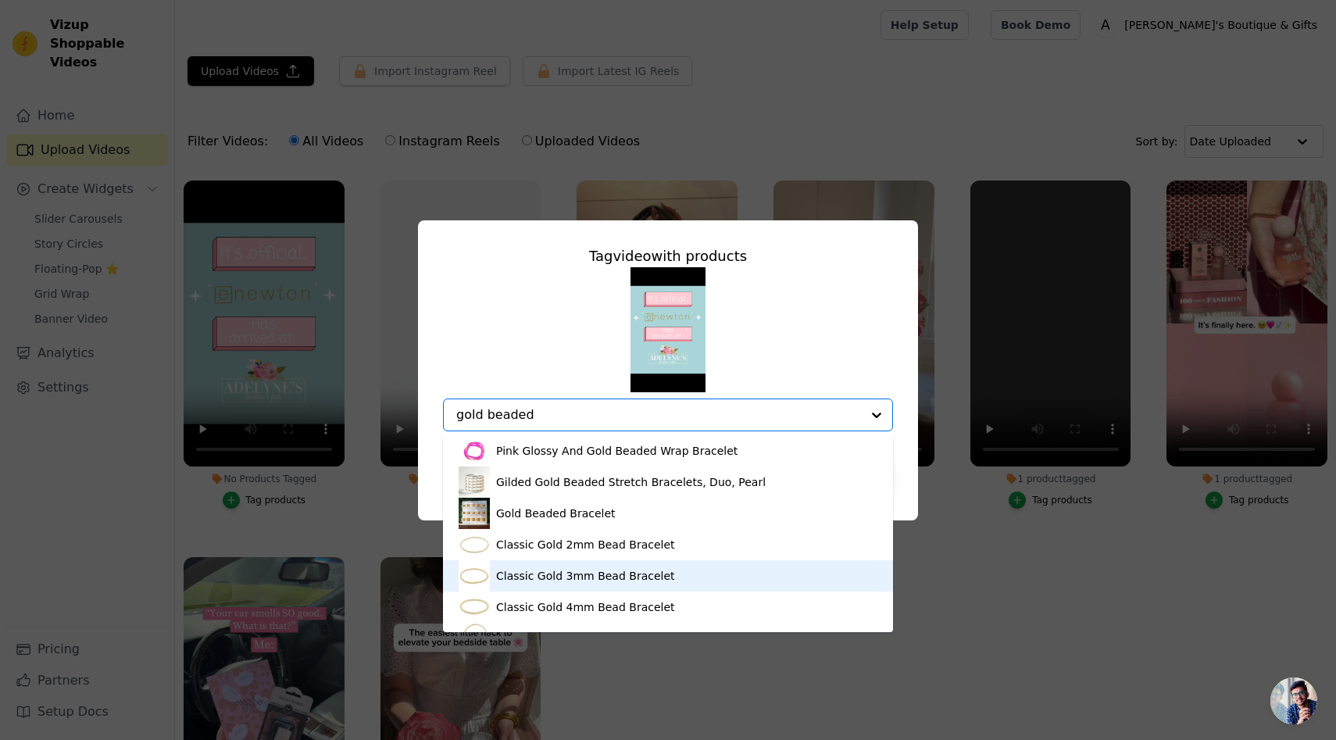
click at [566, 569] on div "Classic Gold 3mm Bead Bracelet" at bounding box center [585, 576] width 179 height 16
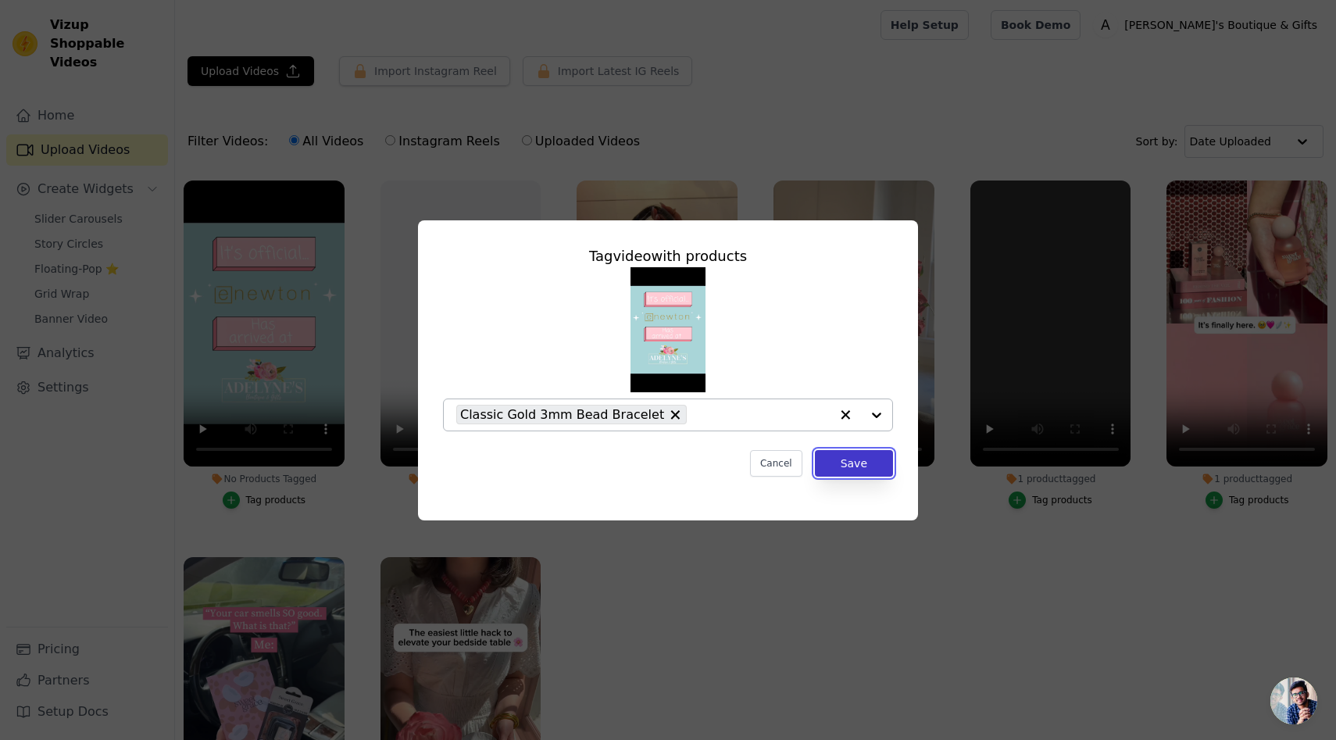
click at [851, 462] on button "Save" at bounding box center [854, 463] width 78 height 27
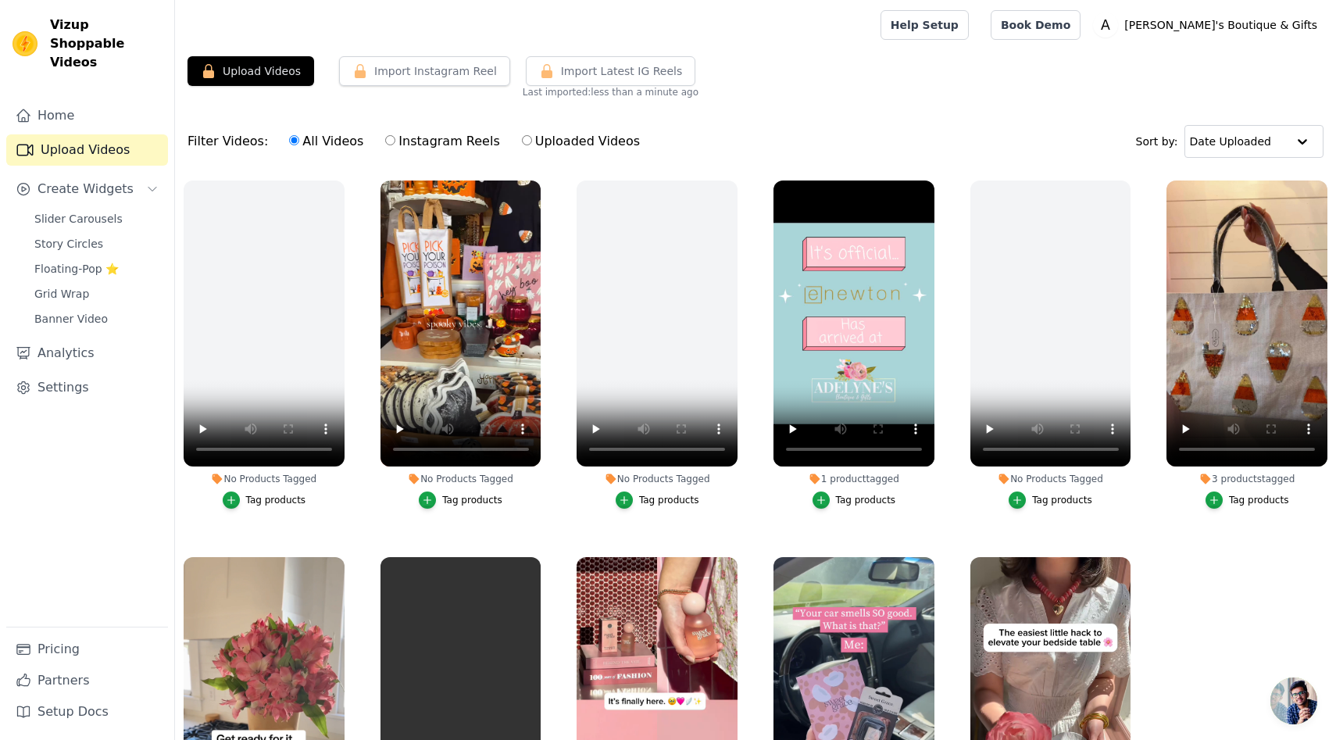
click at [454, 501] on div "Tag products" at bounding box center [472, 500] width 60 height 12
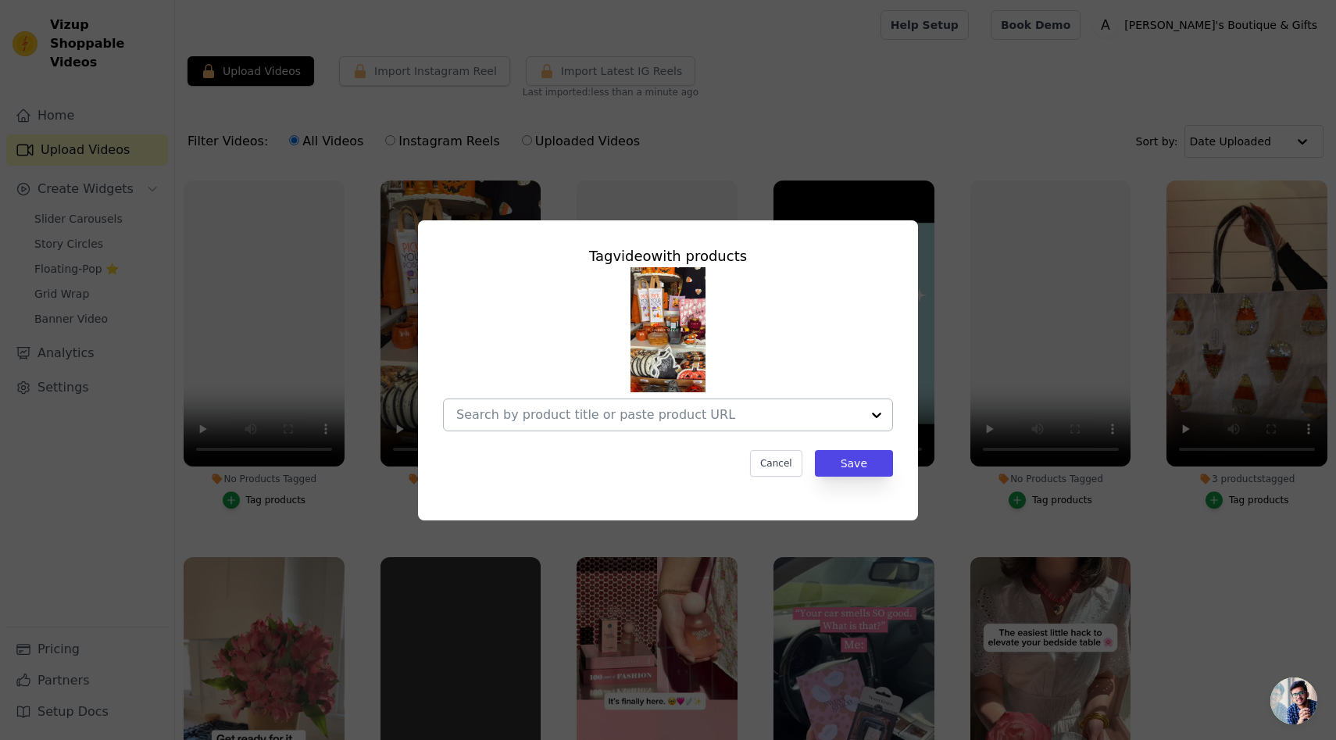
click at [631, 416] on input "No Products Tagged Tag video with products Cancel Save Tag products" at bounding box center [658, 414] width 405 height 15
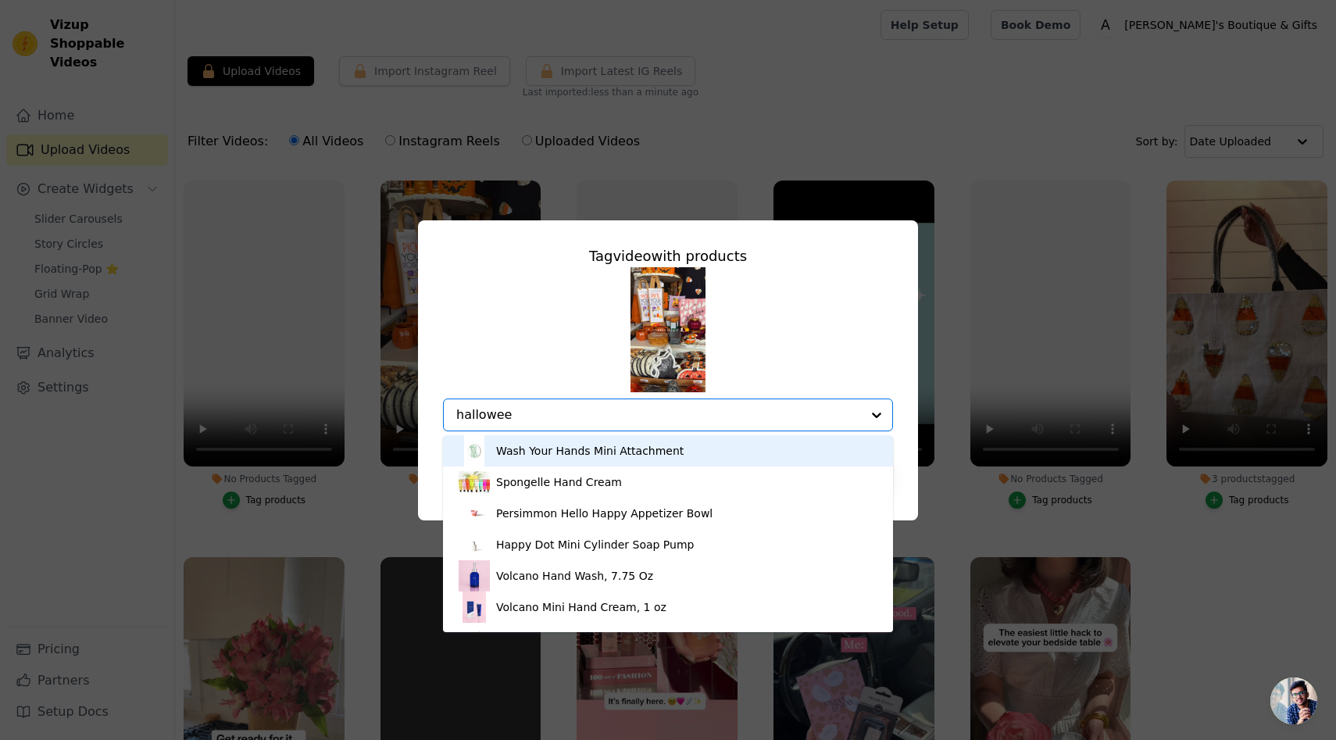
type input "halloween"
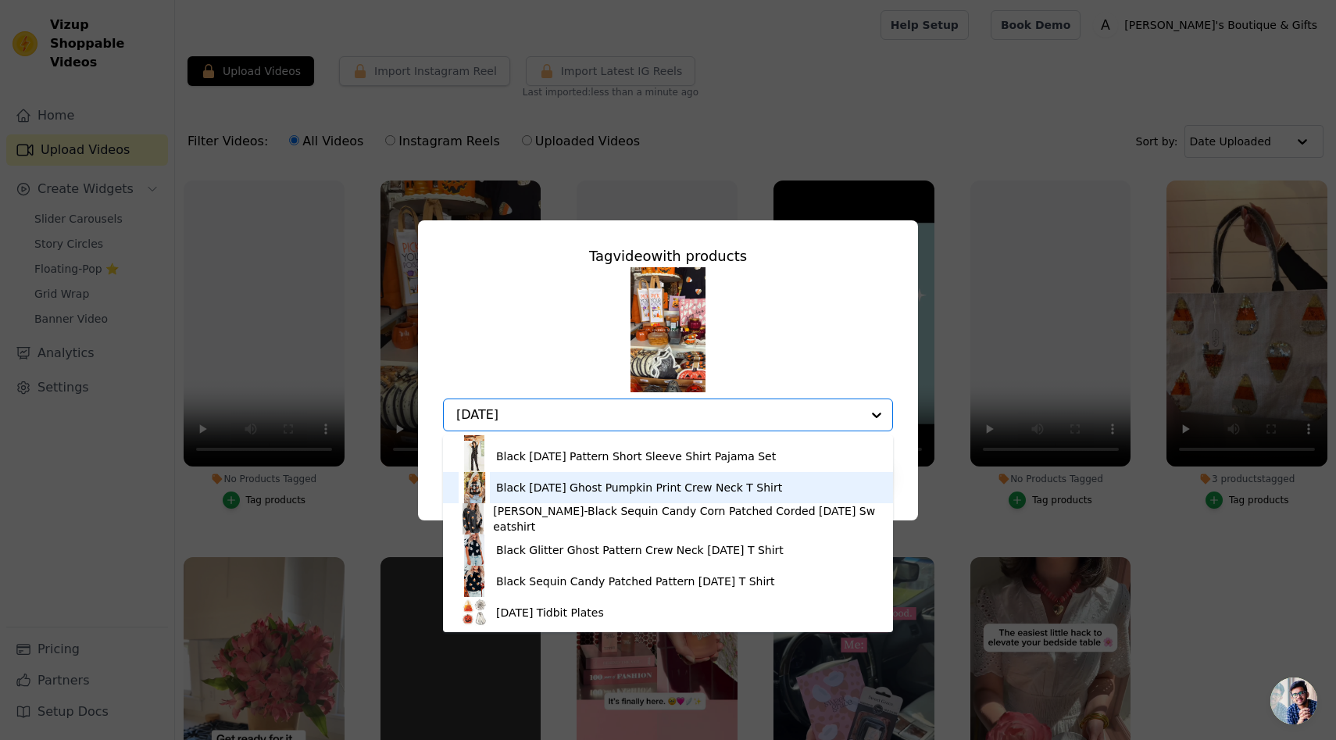
scroll to position [215, 0]
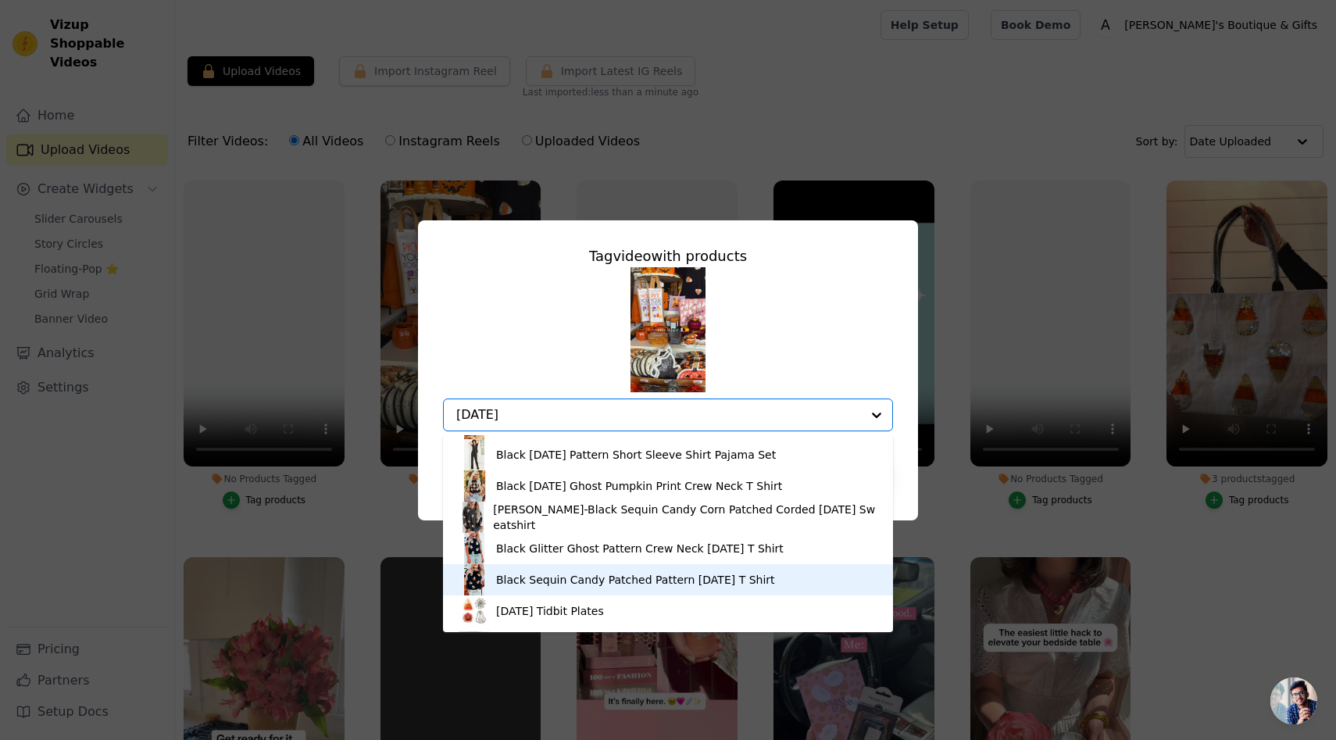
click at [513, 582] on div "Black Sequin Candy Patched Pattern Halloween T Shirt" at bounding box center [635, 580] width 279 height 16
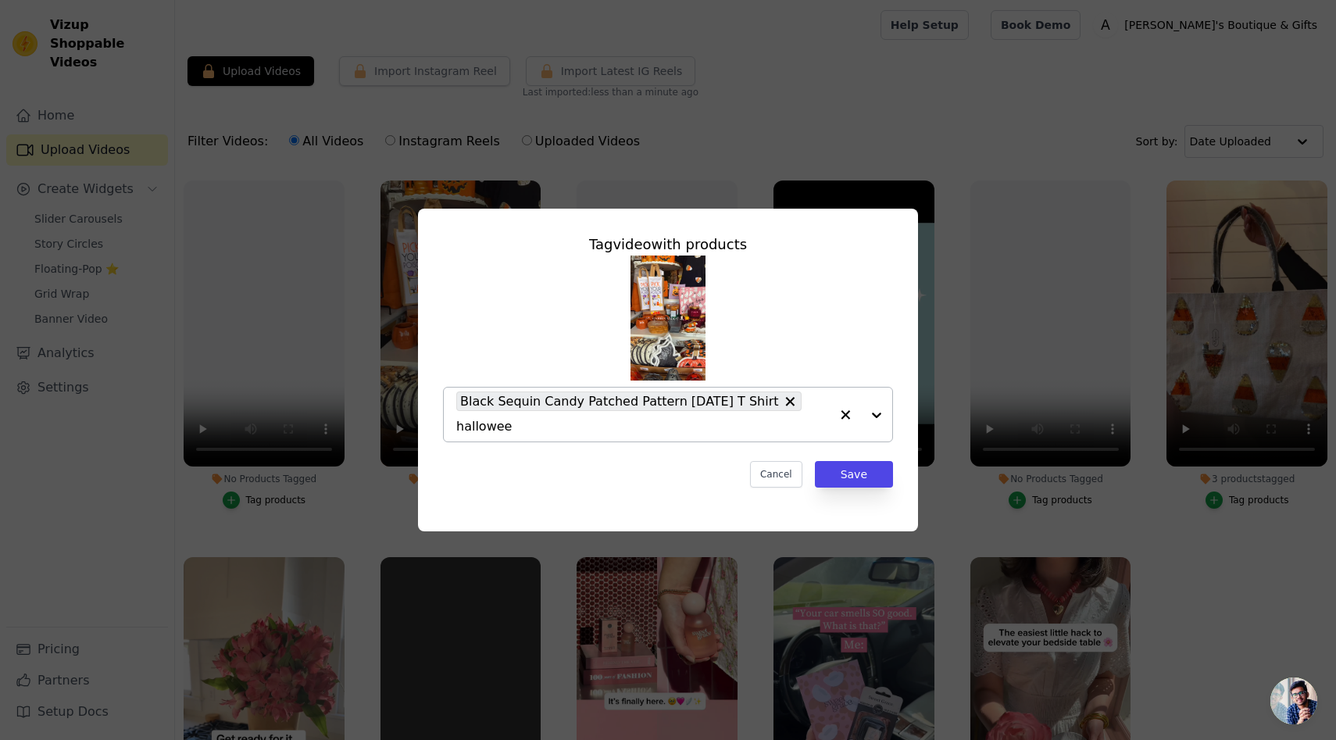
type input "halloween"
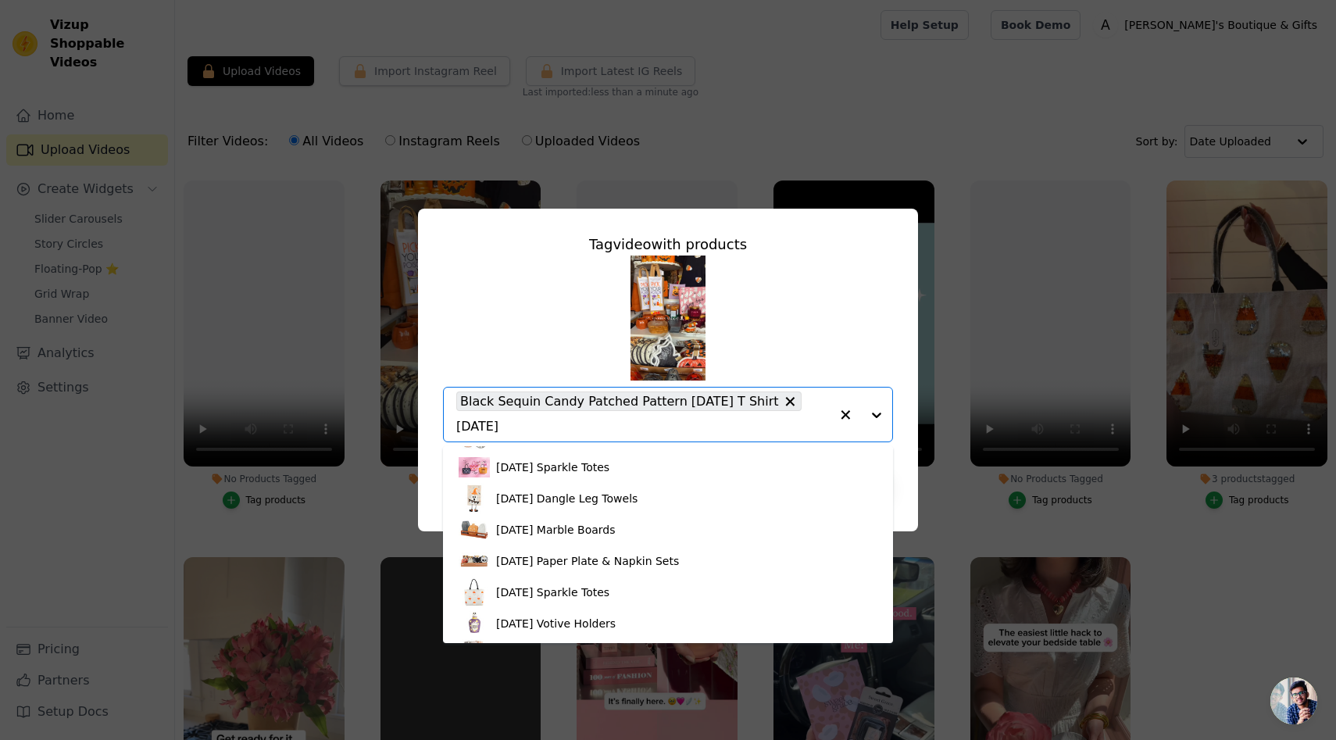
scroll to position [405, 0]
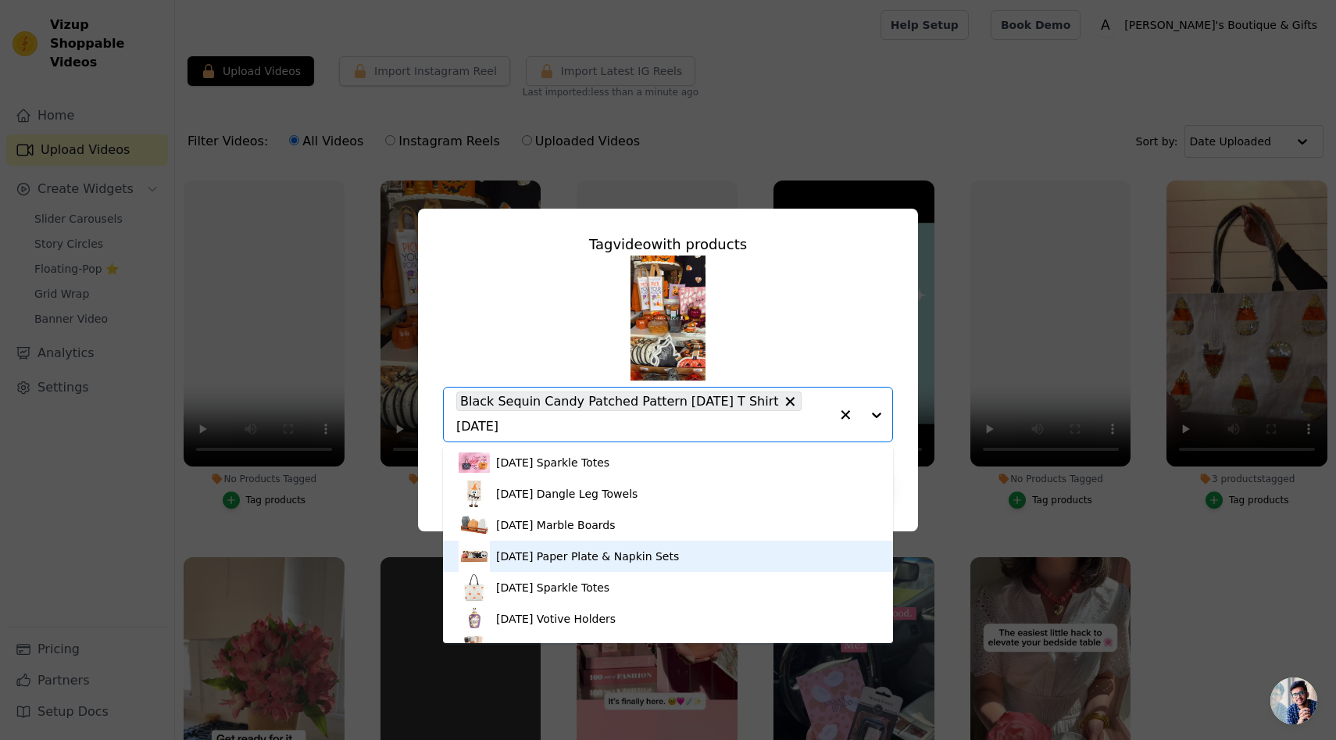
click at [558, 558] on div "Halloween Paper Plate & Napkin Sets" at bounding box center [587, 556] width 183 height 16
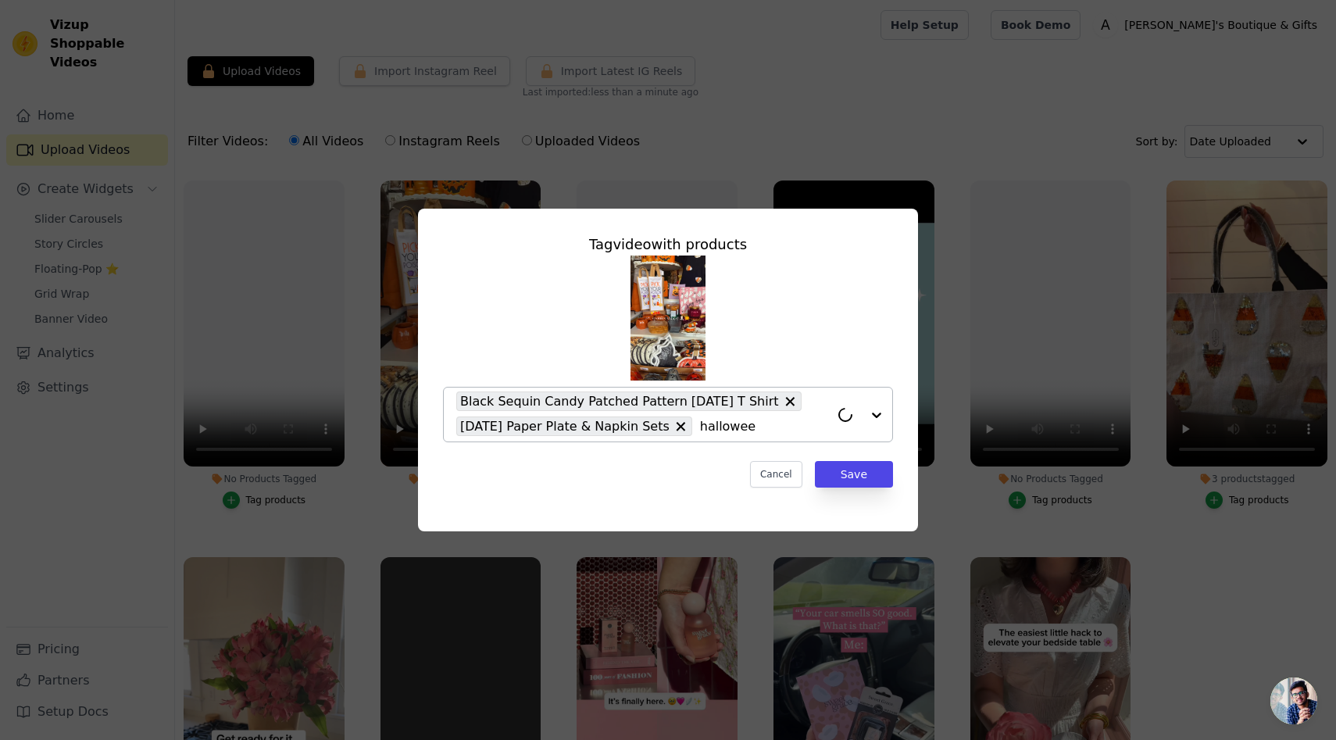
type input "halloween"
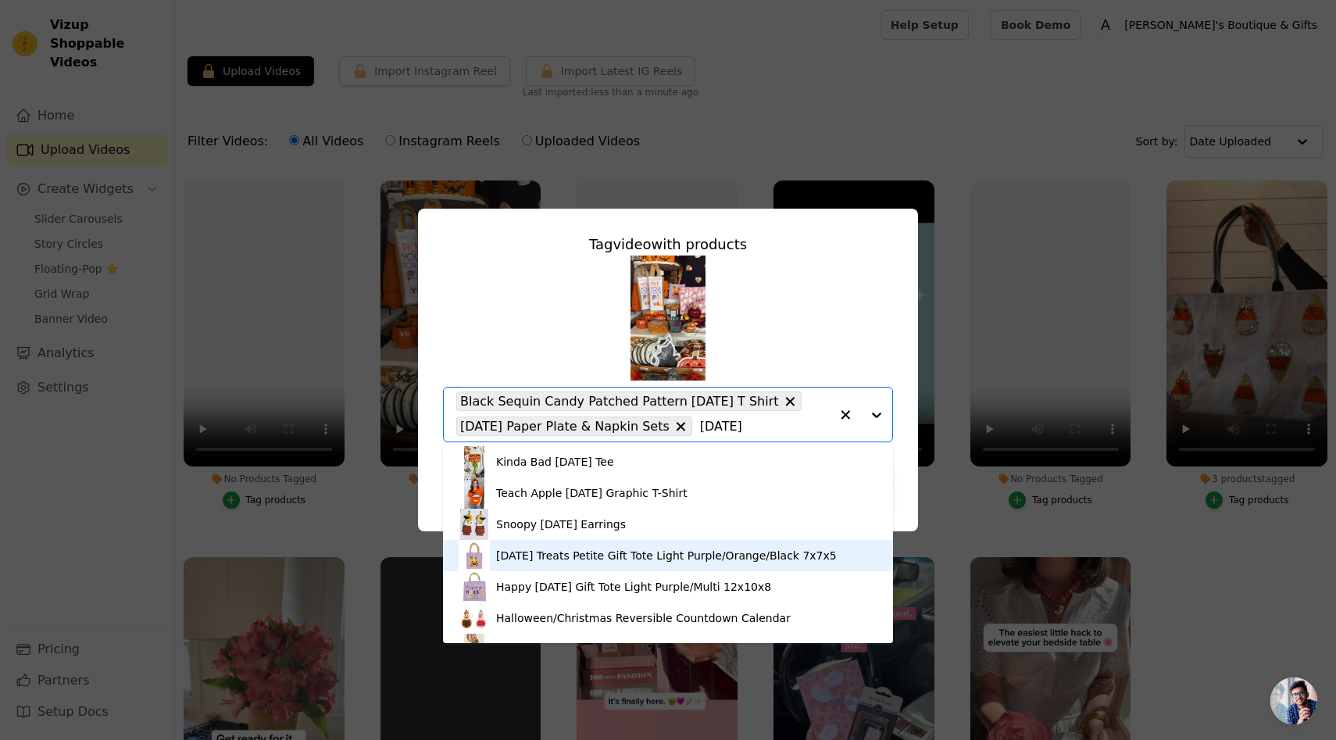
click at [591, 555] on div "Halloween Treats Petite Gift Tote Light Purple/Orange/Black 7x7x5" at bounding box center [666, 556] width 341 height 16
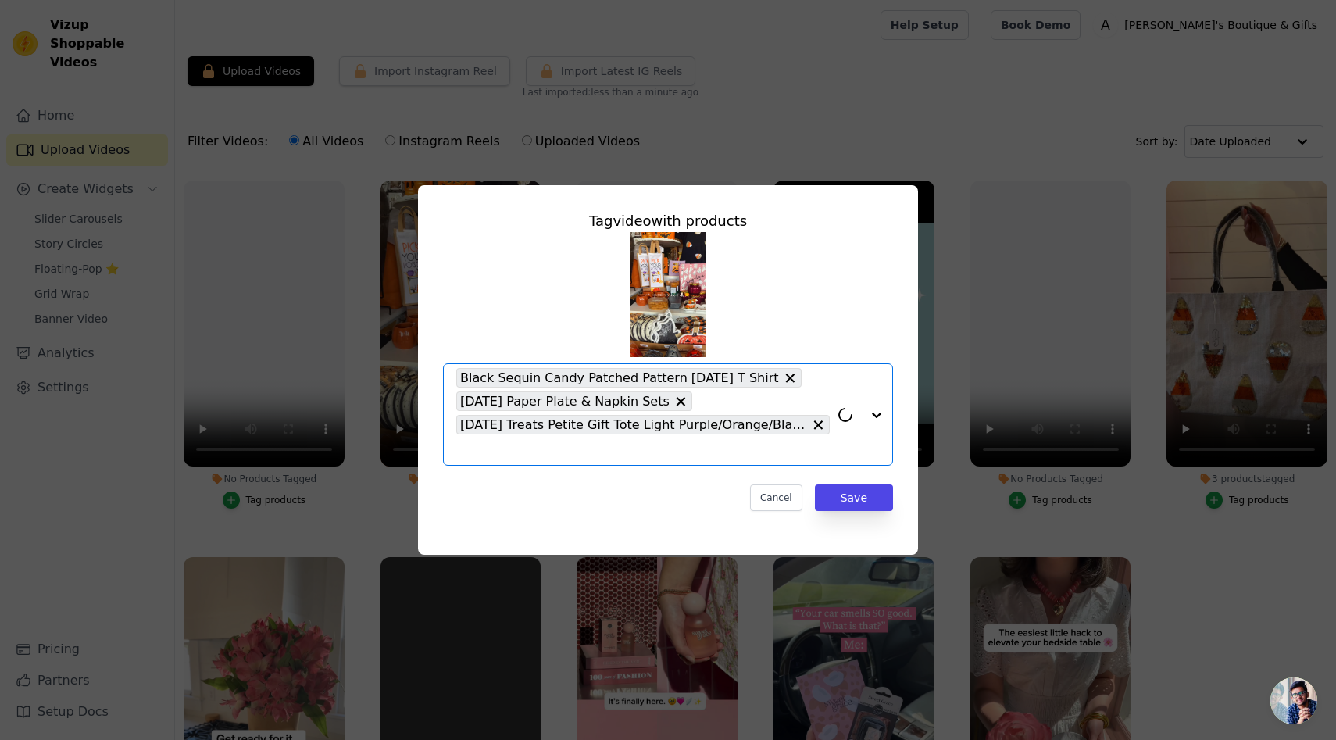
click at [630, 460] on div "Black Sequin Candy Patched Pattern Halloween T Shirt Halloween Paper Plate & Na…" at bounding box center [642, 414] width 373 height 101
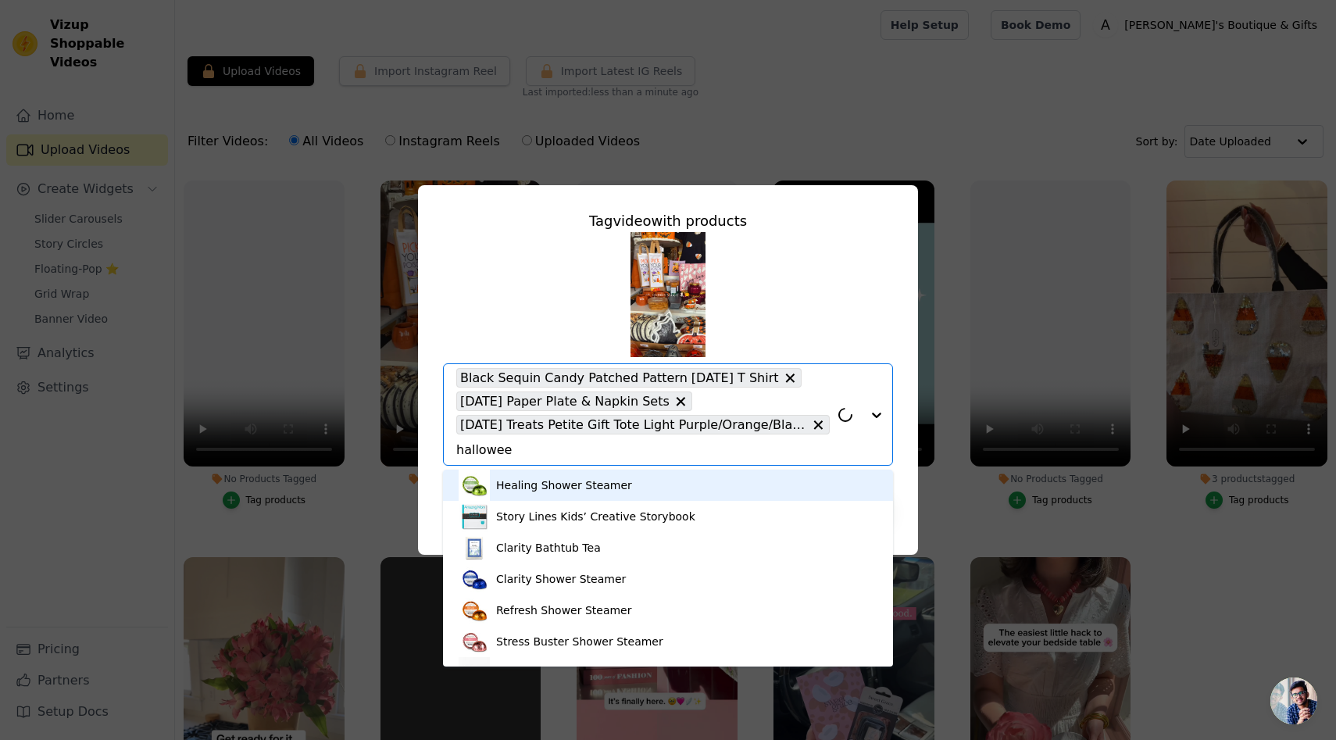
type input "halloween"
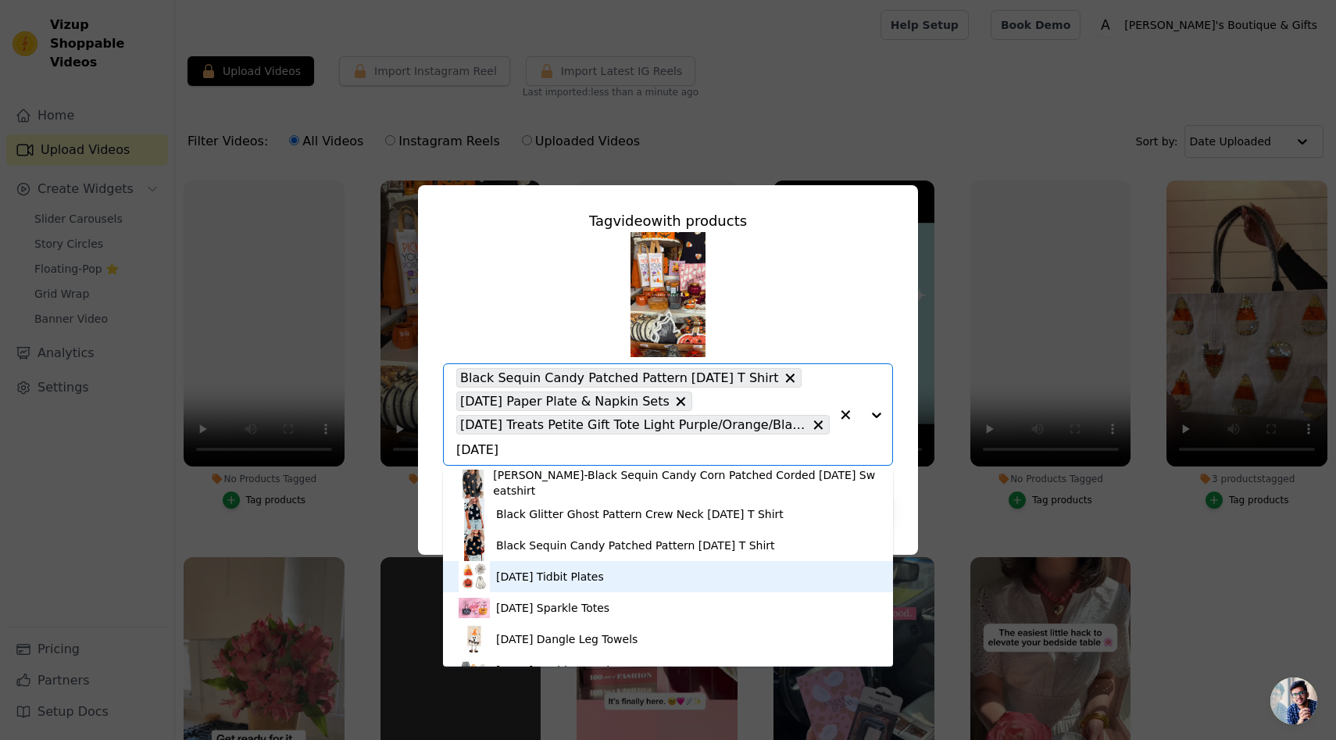
scroll to position [287, 0]
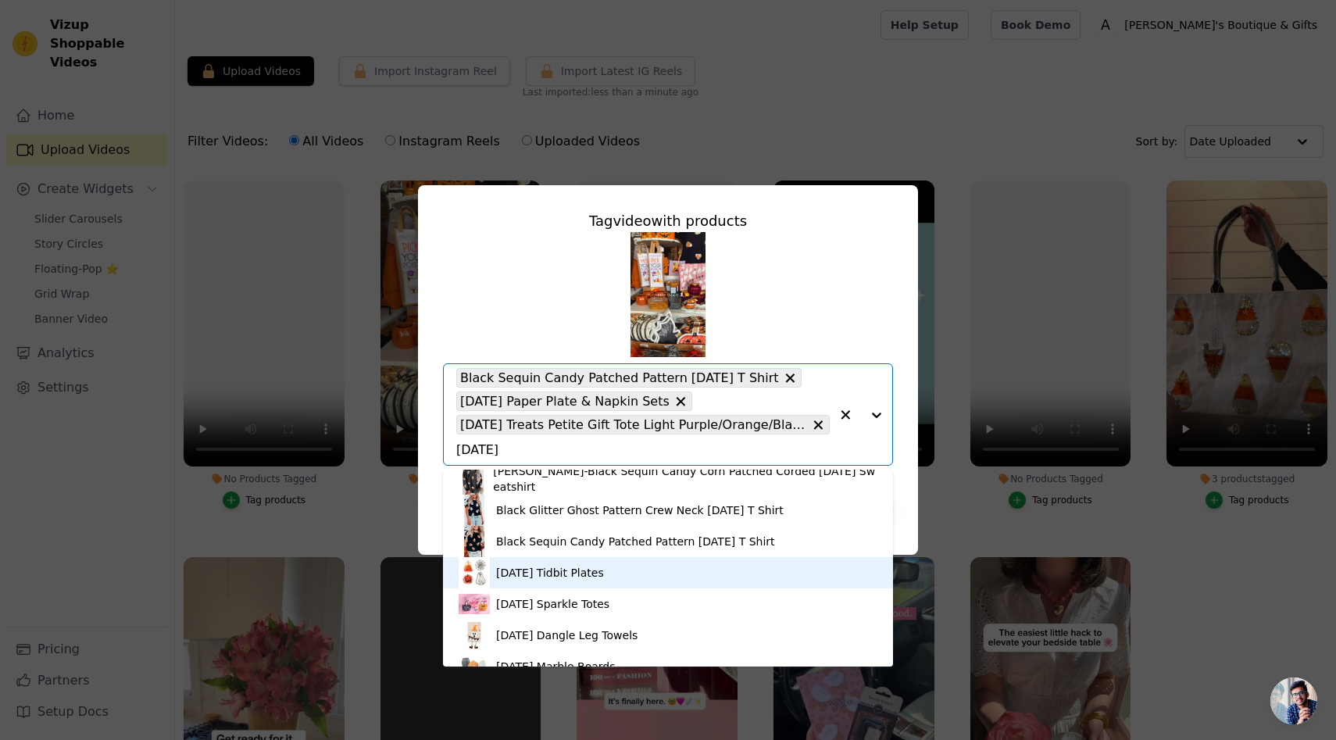
click at [554, 565] on div "Halloween Tidbit Plates" at bounding box center [550, 573] width 108 height 16
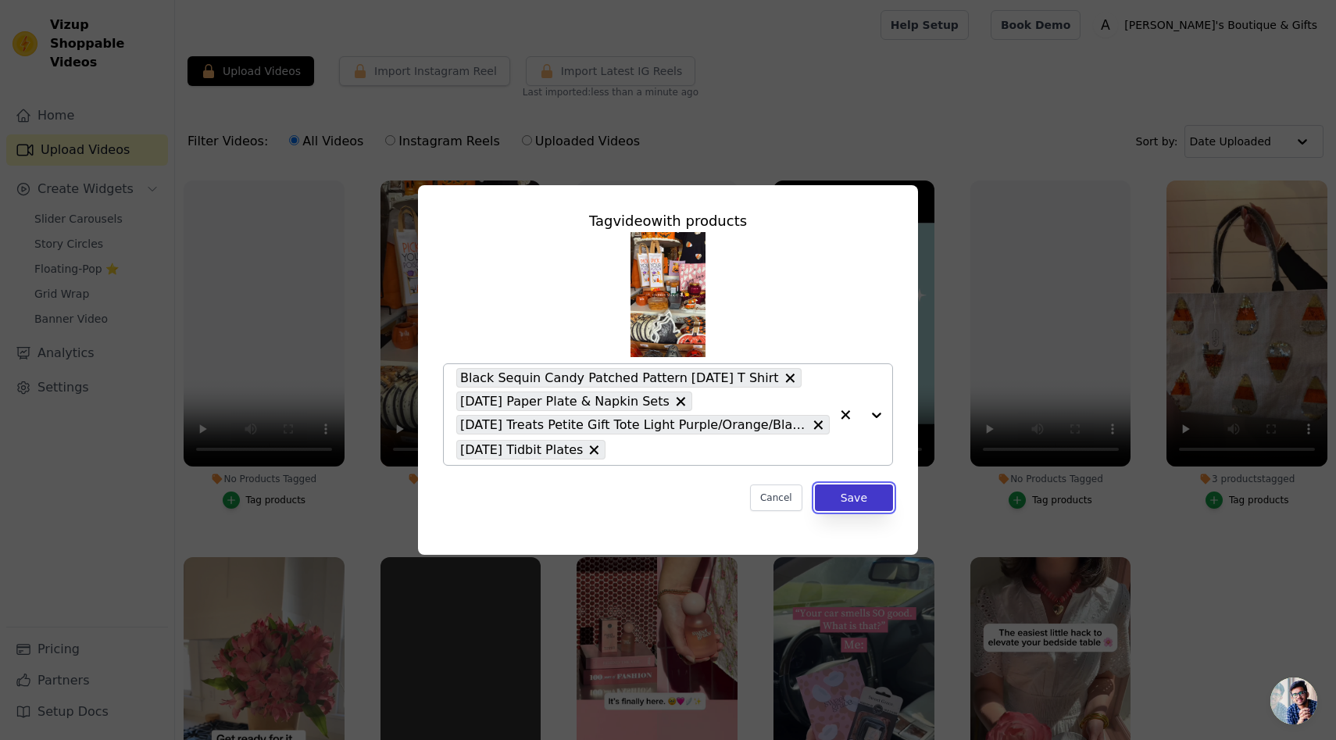
click at [869, 501] on button "Save" at bounding box center [854, 497] width 78 height 27
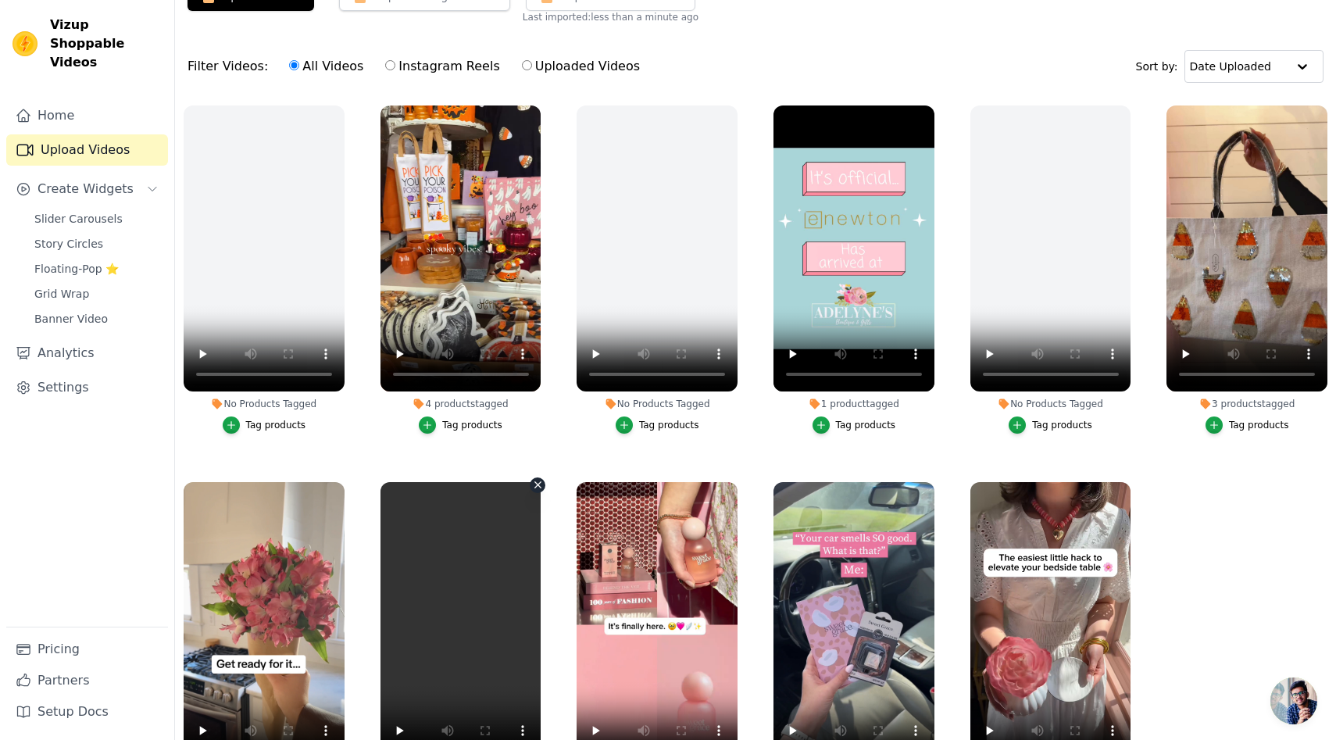
scroll to position [47, 0]
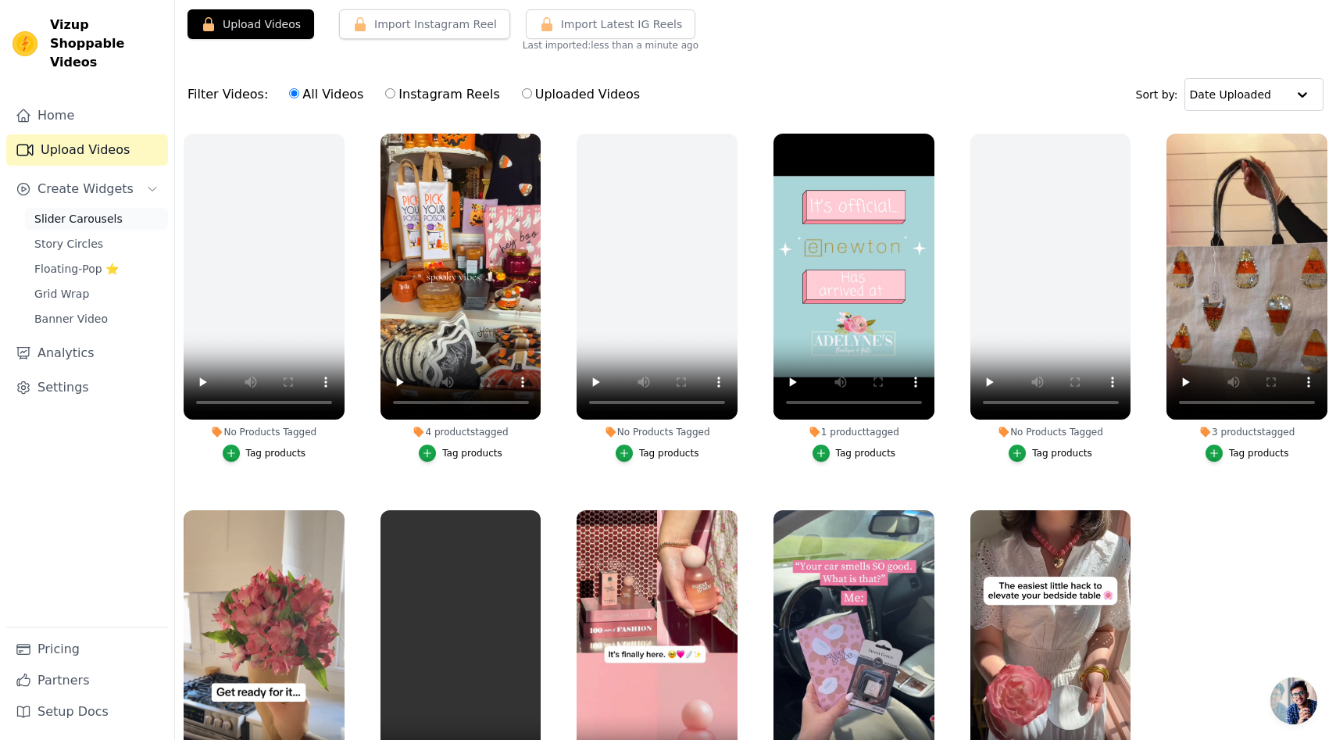
click at [82, 211] on span "Slider Carousels" at bounding box center [78, 219] width 88 height 16
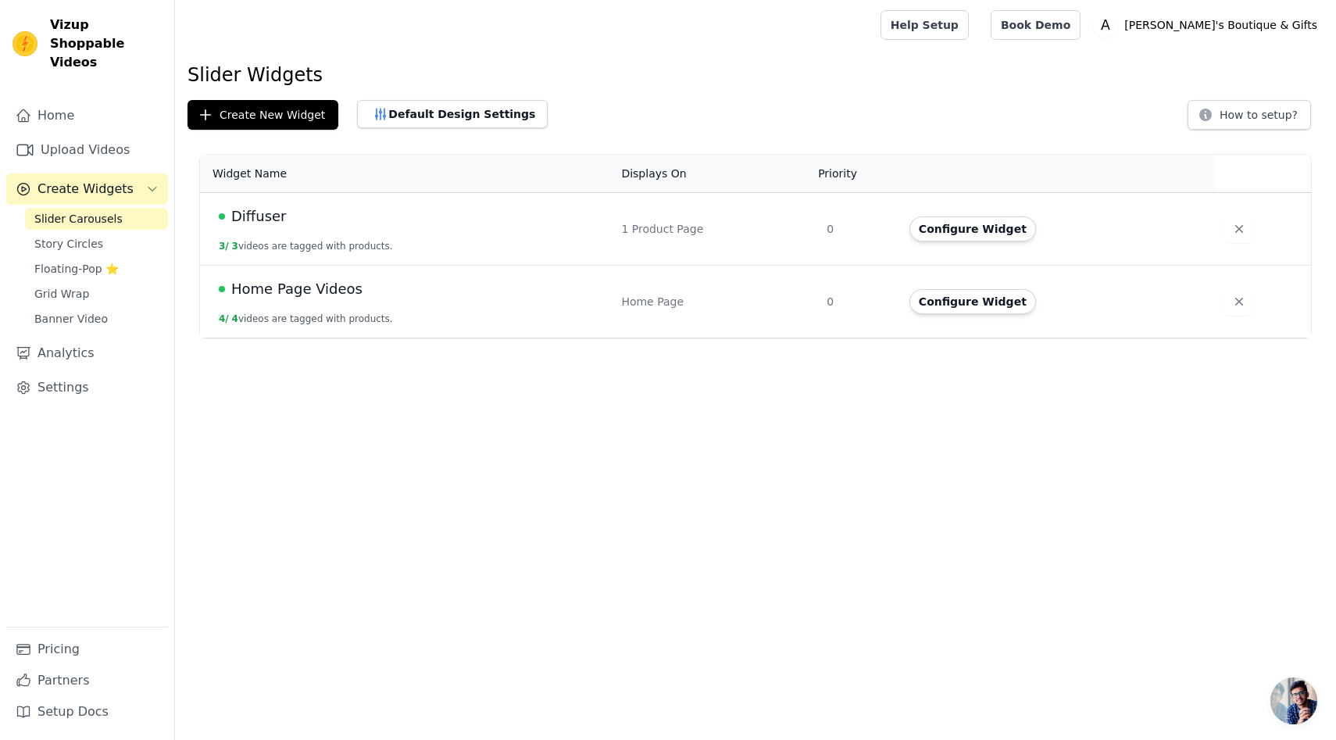
click at [275, 292] on span "Home Page Videos" at bounding box center [296, 289] width 131 height 22
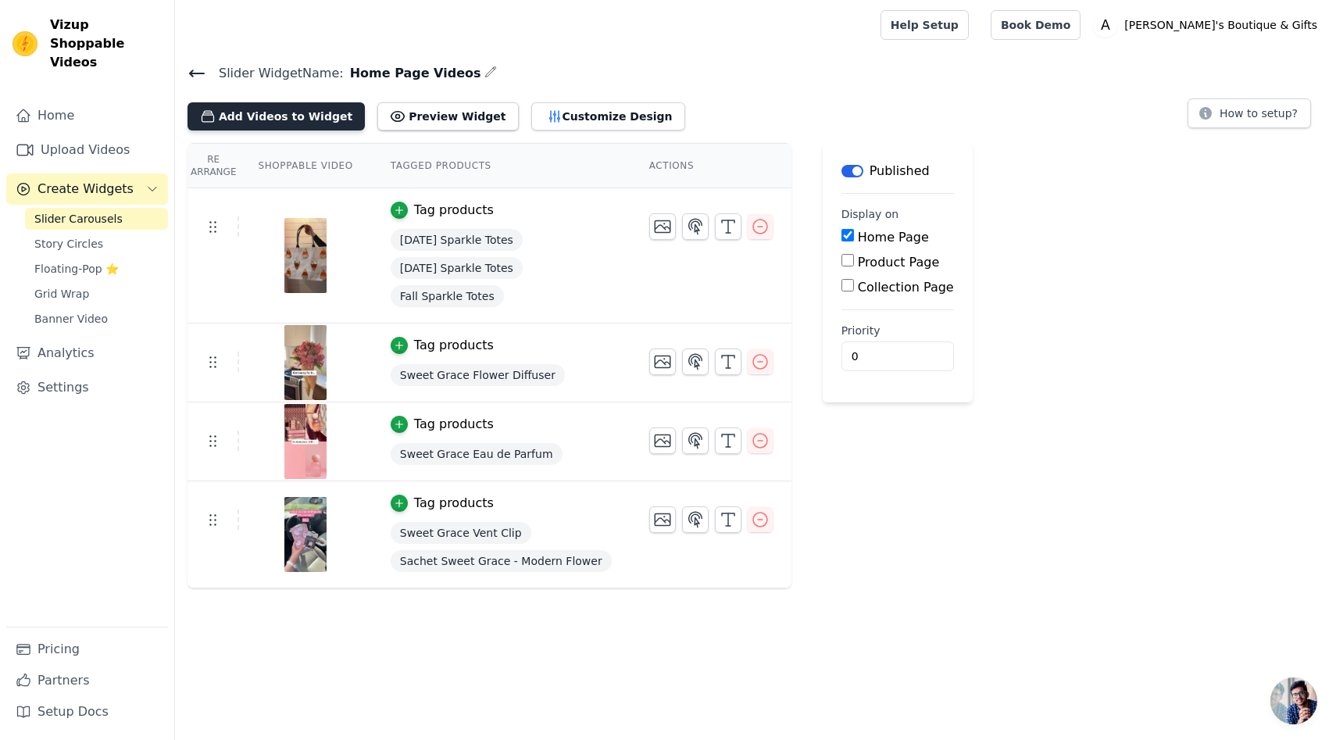
click at [287, 111] on button "Add Videos to Widget" at bounding box center [275, 116] width 177 height 28
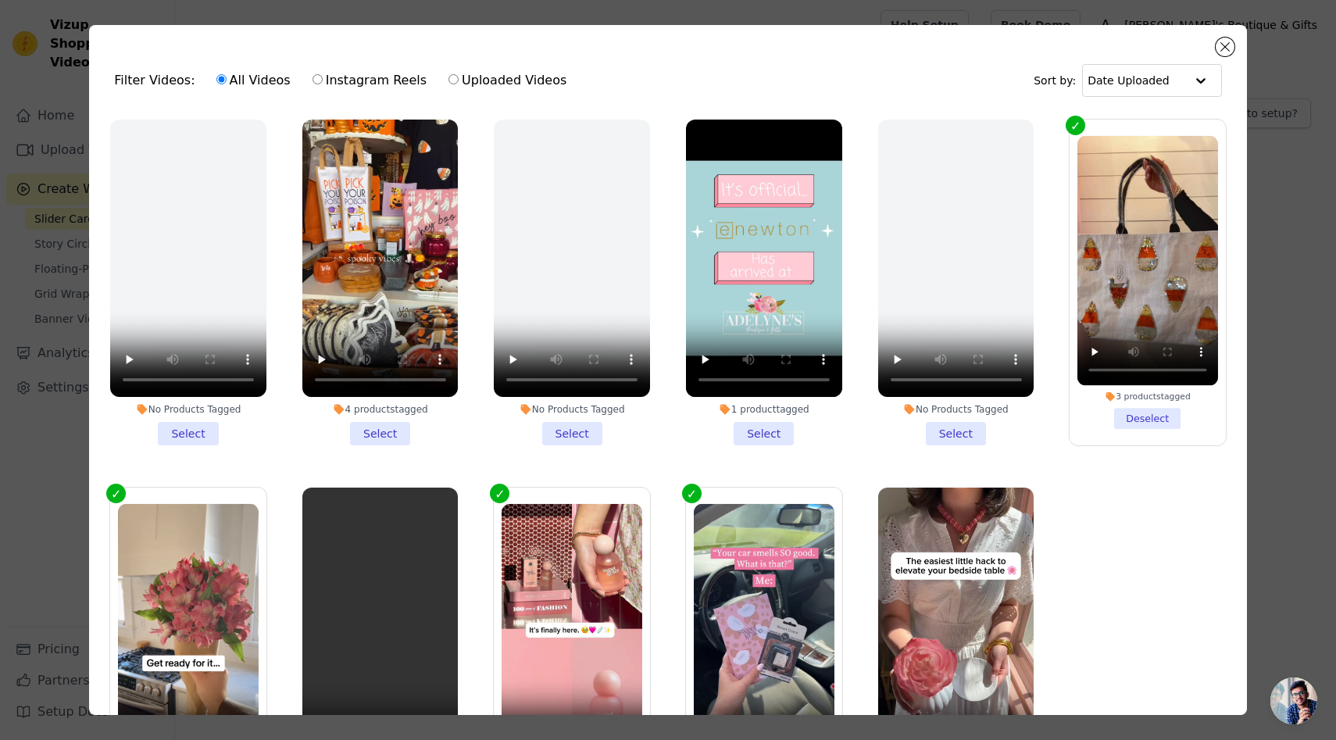
click at [384, 430] on li "4 products tagged Select" at bounding box center [380, 283] width 156 height 326
click at [0, 0] on input "4 products tagged Select" at bounding box center [0, 0] width 0 height 0
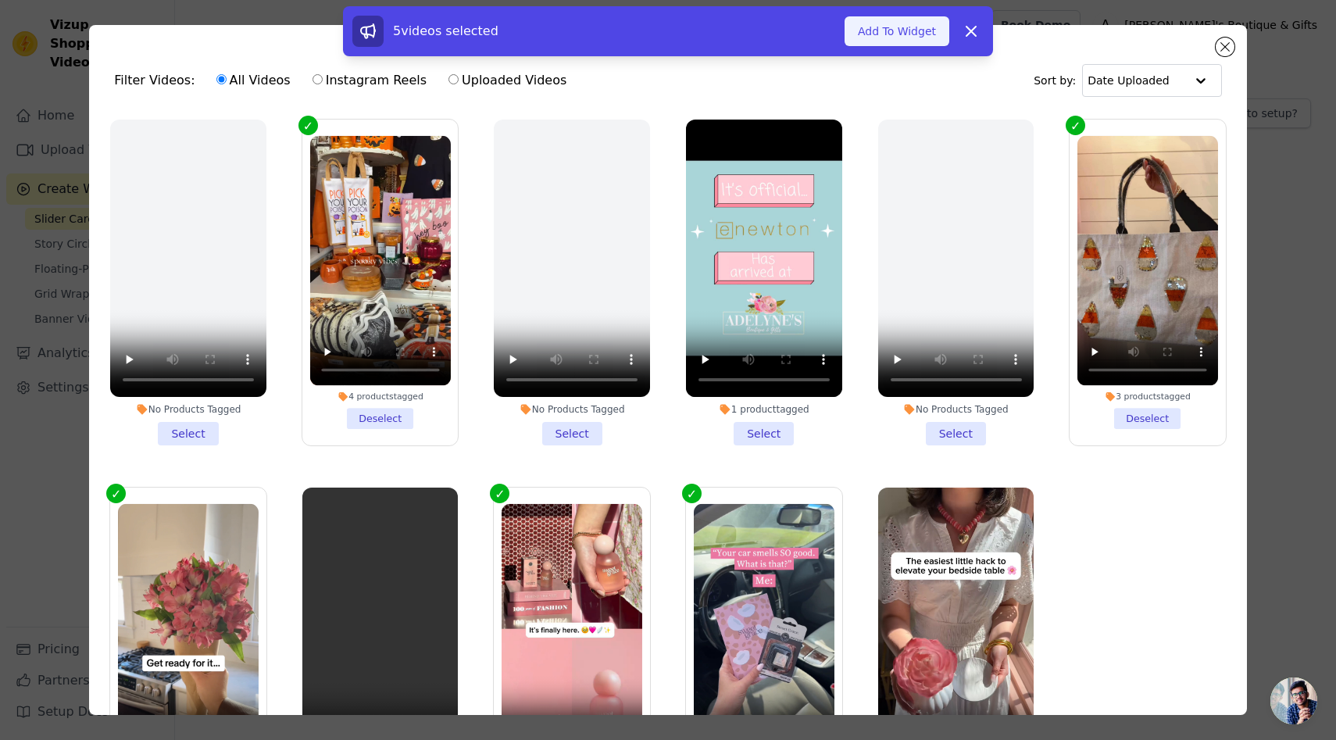
click at [925, 32] on button "Add To Widget" at bounding box center [896, 31] width 105 height 30
